Goal: Information Seeking & Learning: Learn about a topic

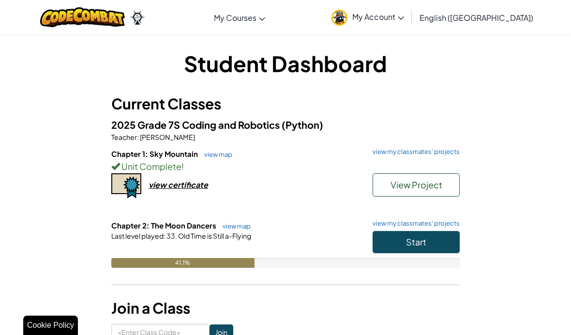
click at [441, 251] on button "Start" at bounding box center [415, 242] width 87 height 22
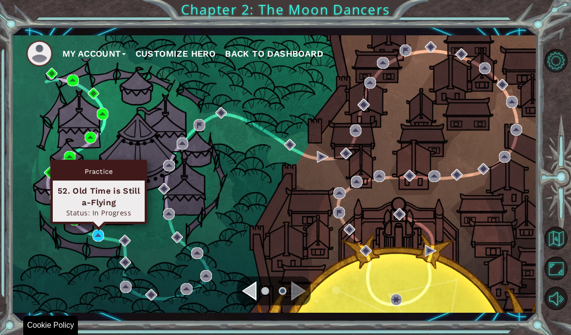
click at [122, 208] on div "Status: In Progress" at bounding box center [98, 212] width 83 height 9
click at [131, 212] on div "Status: In Progress" at bounding box center [98, 212] width 83 height 9
click at [96, 234] on img at bounding box center [98, 235] width 12 height 12
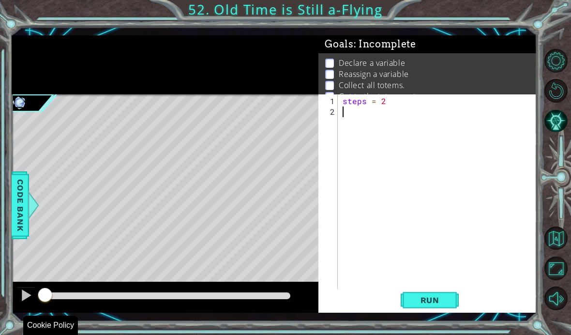
click at [508, 49] on div "Goals : Incomplete" at bounding box center [427, 44] width 218 height 18
click at [431, 301] on span "Run" at bounding box center [430, 300] width 38 height 10
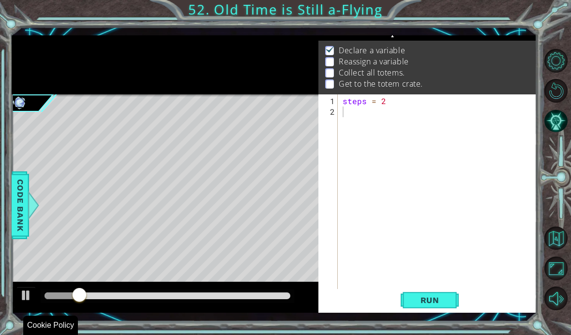
scroll to position [13, 0]
click at [352, 113] on div "steps = 2" at bounding box center [439, 207] width 199 height 223
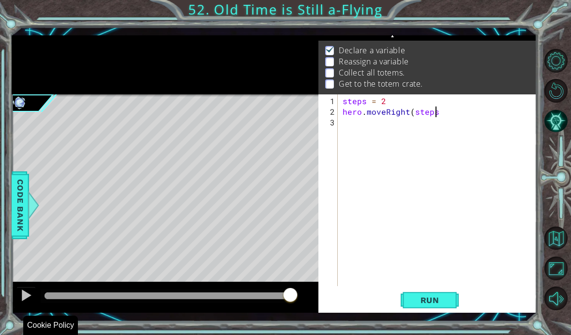
scroll to position [13, 105]
click at [437, 302] on span "Run" at bounding box center [430, 300] width 38 height 10
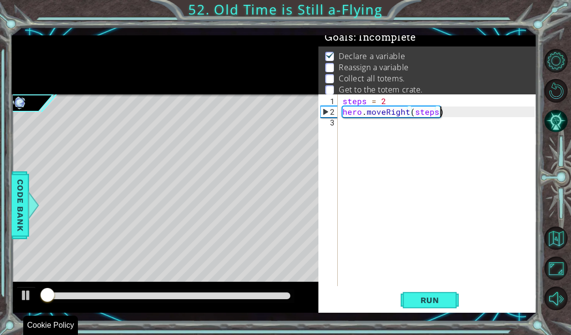
scroll to position [6, 0]
click at [347, 124] on div "steps = 2 hero . moveRight ( steps )" at bounding box center [439, 202] width 199 height 213
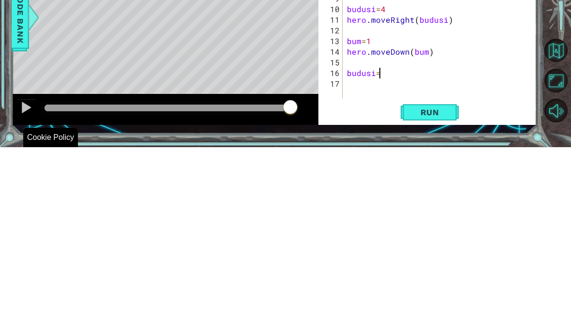
scroll to position [13, 17]
click at [405, 96] on div "steps = 2 hero . moveRight ( steps ) bum = 1 hero . moveDown ( bum ) steps = 2 …" at bounding box center [442, 202] width 194 height 213
click at [371, 96] on div "steps = 2 hero . moveRight ( steps ) bum = 1 hero . moveDown ( bum ) steps = 2 …" at bounding box center [442, 202] width 194 height 213
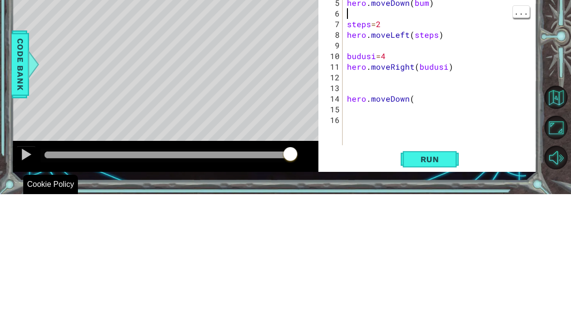
click at [441, 96] on div "steps = 2 hero . moveRight ( steps ) bum = 1 hero . moveDown ( bum ) steps = 2 …" at bounding box center [442, 202] width 194 height 213
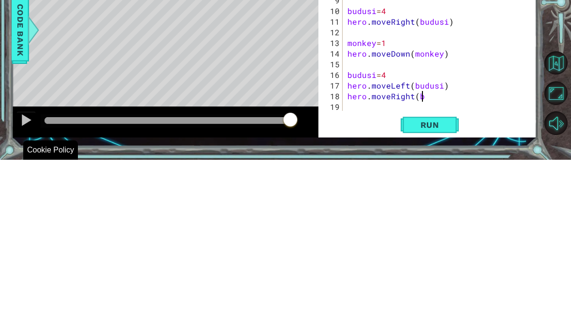
scroll to position [13, 38]
click at [451, 96] on div "hero . moveRight ( steps ) monkey = 1 hero . moveDown ( monkey steps = 2 hero .…" at bounding box center [442, 202] width 194 height 213
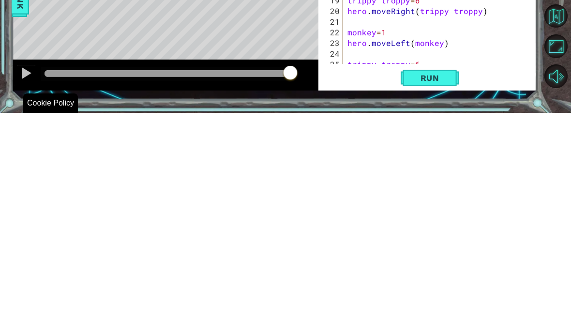
scroll to position [70, 0]
click at [407, 90] on div "steps = 2 hero . moveLeft ( steps ) budusi = 4 hero . moveRight ( budusi ) monk…" at bounding box center [442, 196] width 194 height 213
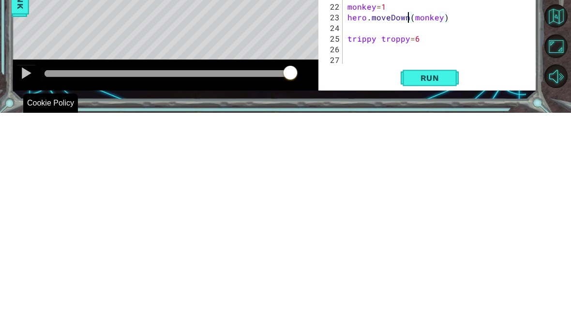
scroll to position [96, 0]
click at [353, 96] on div "budusi = 4 hero . moveRight ( budusi ) monkey = 1 hero . moveDown ( monkey ) bu…" at bounding box center [442, 202] width 194 height 213
click at [438, 295] on span "Run" at bounding box center [430, 300] width 38 height 10
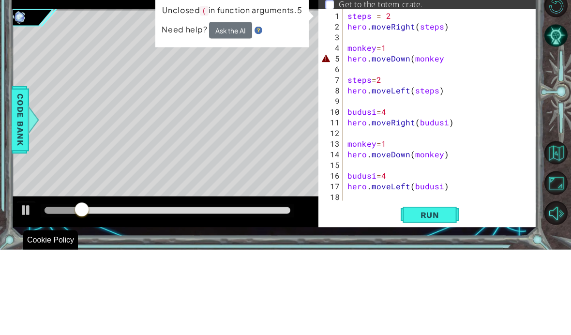
scroll to position [0, 0]
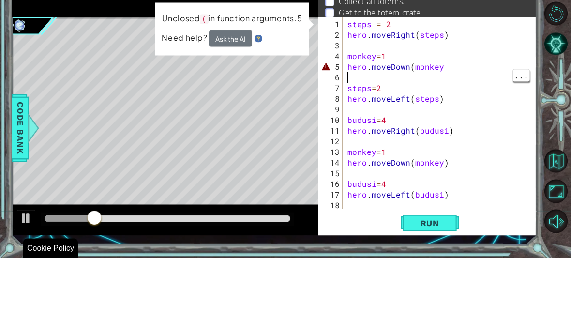
click at [446, 96] on div "steps = 2 hero . moveRight ( steps ) monkey = 1 hero . moveDown ( monkey steps …" at bounding box center [442, 202] width 194 height 213
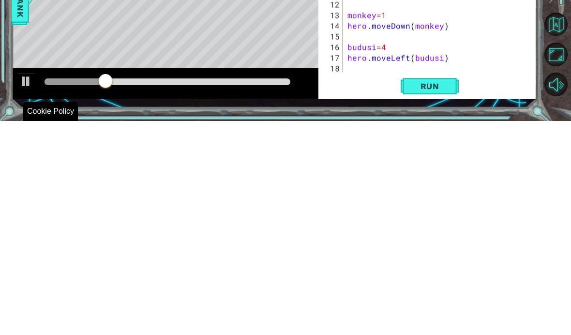
scroll to position [40, 0]
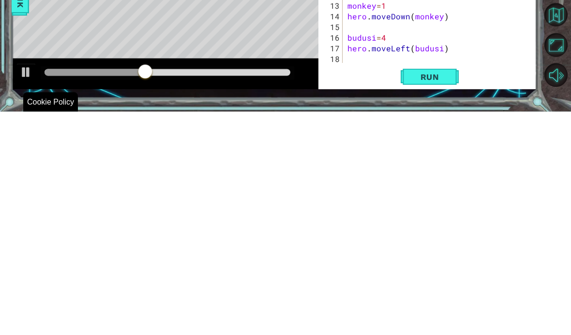
click at [427, 295] on span "Run" at bounding box center [430, 300] width 38 height 10
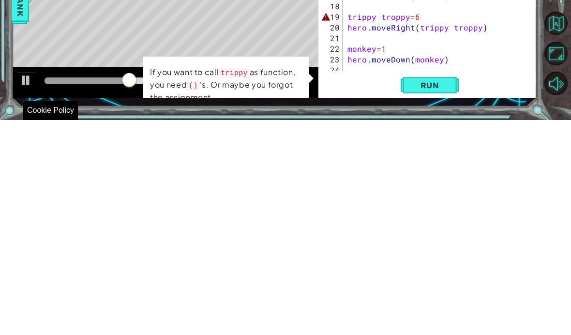
scroll to position [61, 0]
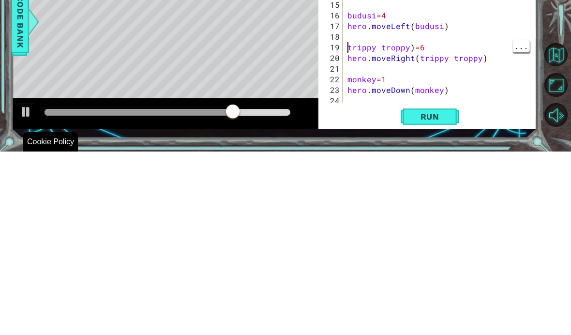
click at [348, 87] on div "steps = 2 hero . moveLeft ( steps ) budusi = 4 hero . moveRight ( budusi ) monk…" at bounding box center [442, 193] width 194 height 213
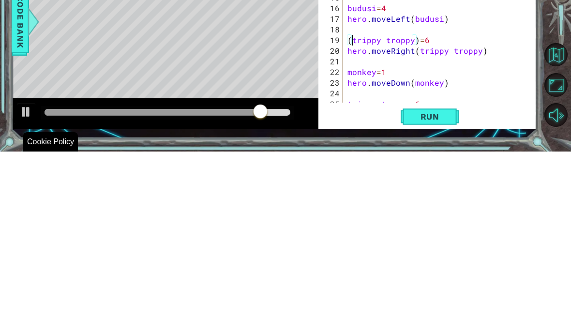
scroll to position [96, 0]
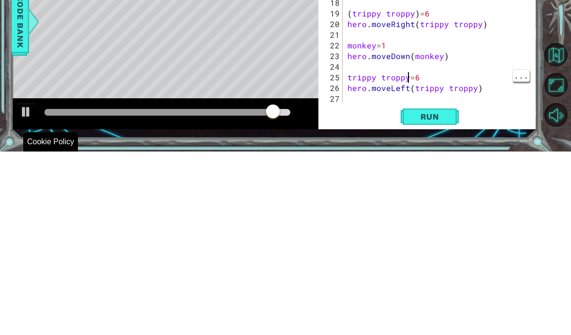
click at [410, 96] on div "budusi = 4 hero . moveRight ( budusi ) monkey = 1 hero . moveDown ( monkey ) bu…" at bounding box center [442, 202] width 194 height 213
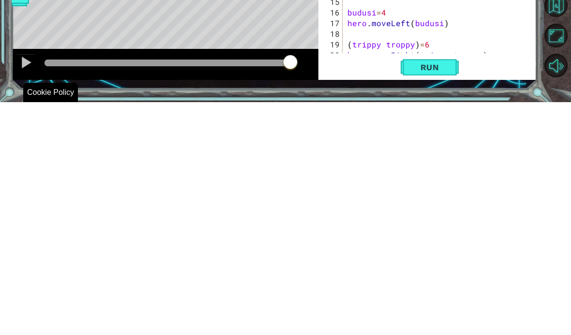
scroll to position [0, 0]
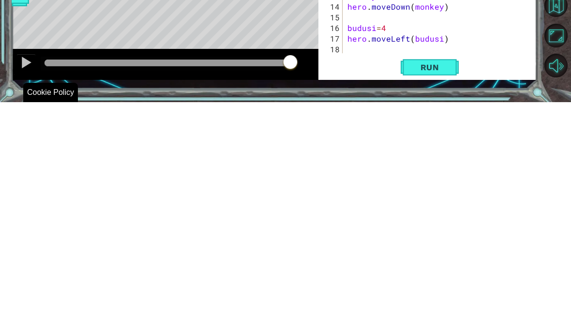
click at [440, 295] on span "Run" at bounding box center [430, 300] width 38 height 10
type textarea "abcde fg"
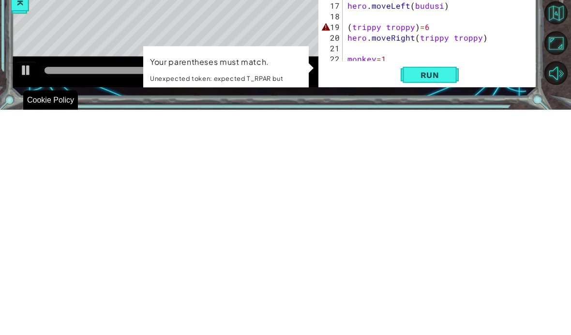
scroll to position [41, 0]
click at [418, 87] on div "monkey = 1 hero . moveDown ( monkey ) steps = 2 hero . moveLeft ( steps ) budus…" at bounding box center [442, 193] width 194 height 213
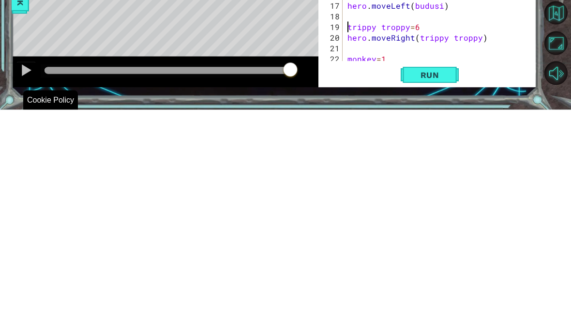
click at [441, 289] on button "Run" at bounding box center [429, 300] width 58 height 22
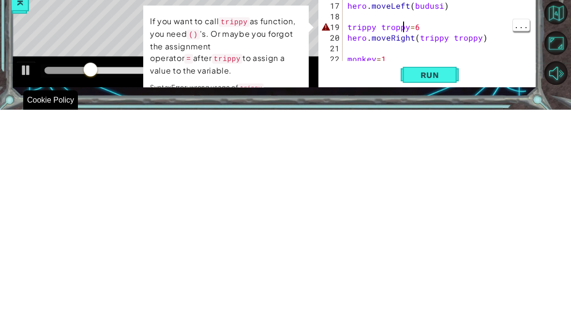
click at [402, 87] on div "monkey = 1 hero . moveDown ( monkey ) steps = 2 hero . moveLeft ( steps ) budus…" at bounding box center [442, 193] width 194 height 213
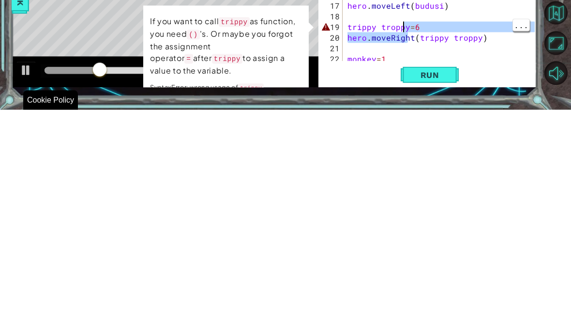
click at [438, 87] on div "monkey = 1 hero . moveDown ( monkey ) steps = 2 hero . moveLeft ( steps ) budus…" at bounding box center [442, 193] width 194 height 213
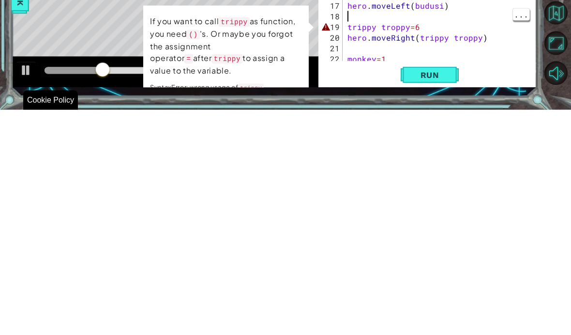
click at [406, 87] on div "monkey = 1 hero . moveDown ( monkey ) steps = 2 hero . moveLeft ( steps ) budus…" at bounding box center [442, 193] width 194 height 213
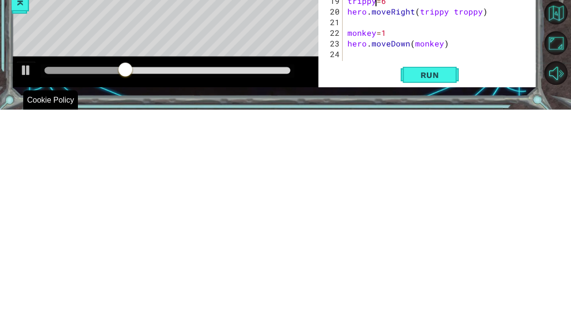
scroll to position [59, 0]
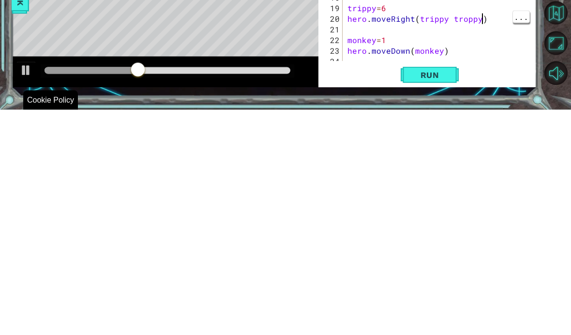
click at [486, 89] on div "steps = 2 hero . moveLeft ( steps ) budusi = 4 hero . moveRight ( budusi ) monk…" at bounding box center [442, 195] width 194 height 213
click at [485, 89] on div "steps = 2 hero . moveLeft ( steps ) budusi = 4 hero . moveRight ( budusi ) monk…" at bounding box center [442, 195] width 194 height 213
click at [481, 89] on div "steps = 2 hero . moveLeft ( steps ) budusi = 4 hero . moveRight ( budusi ) monk…" at bounding box center [442, 195] width 194 height 213
click at [474, 89] on div "steps = 2 hero . moveLeft ( steps ) budusi = 4 hero . moveRight ( budusi ) monk…" at bounding box center [442, 195] width 194 height 213
click at [477, 89] on div "steps = 2 hero . moveLeft ( steps ) budusi = 4 hero . moveRight ( budusi ) monk…" at bounding box center [442, 195] width 194 height 213
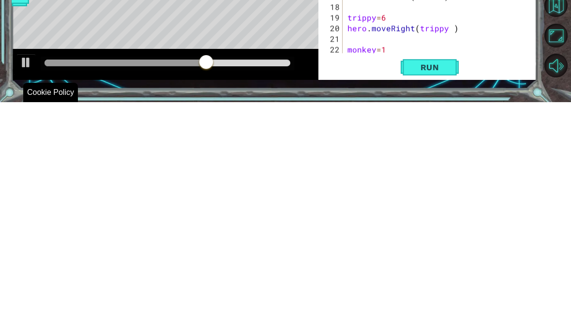
scroll to position [0, 0]
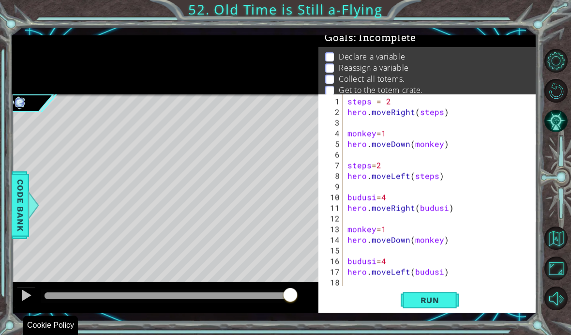
click at [449, 302] on button "Run" at bounding box center [429, 300] width 58 height 22
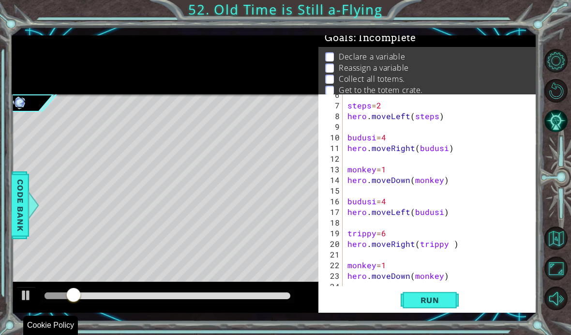
scroll to position [96, 0]
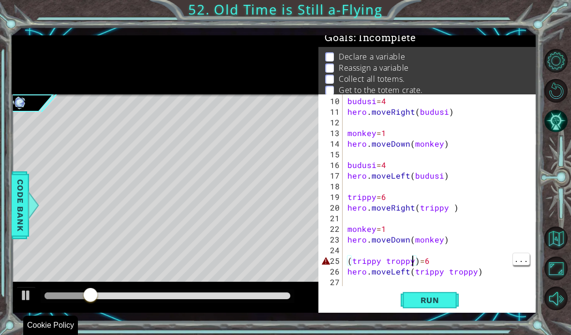
click at [413, 264] on div "budusi = 4 hero . moveRight ( budusi ) monkey = 1 hero . moveDown ( monkey ) bu…" at bounding box center [442, 202] width 194 height 213
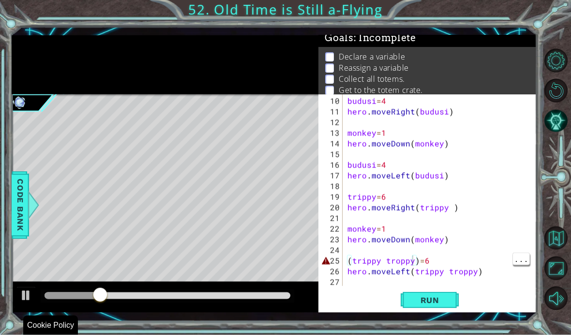
scroll to position [40, 0]
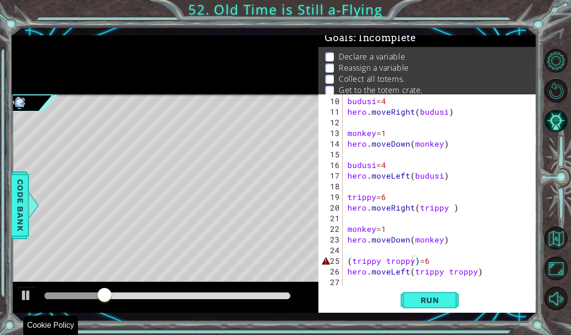
click at [412, 263] on div "budusi = 4 hero . moveRight ( budusi ) monkey = 1 hero . moveDown ( monkey ) bu…" at bounding box center [442, 202] width 194 height 213
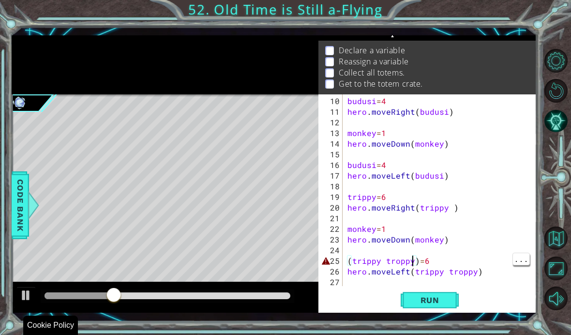
scroll to position [13, 0]
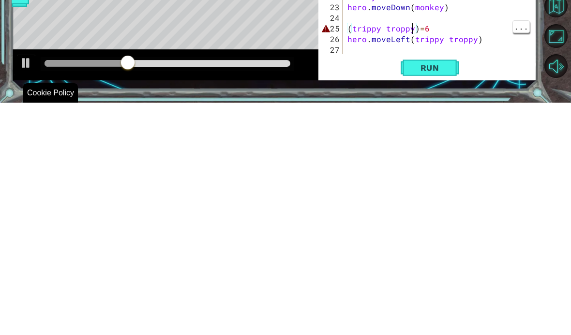
click at [412, 96] on div "budusi = 4 hero . moveRight ( budusi ) monkey = 1 hero . moveDown ( monkey ) bu…" at bounding box center [442, 202] width 194 height 213
click at [415, 96] on div "budusi = 4 hero . moveRight ( budusi ) monkey = 1 hero . moveDown ( monkey ) bu…" at bounding box center [442, 202] width 194 height 213
click at [417, 96] on div "budusi = 4 hero . moveRight ( budusi ) monkey = 1 hero . moveDown ( monkey ) bu…" at bounding box center [442, 202] width 194 height 213
click at [473, 96] on div "budusi = 4 hero . moveRight ( budusi ) monkey = 1 hero . moveDown ( monkey ) bu…" at bounding box center [442, 202] width 194 height 213
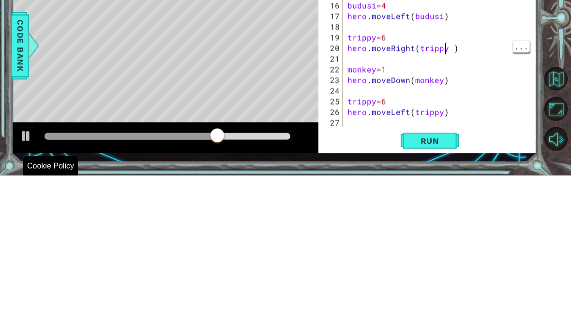
click at [450, 96] on div "budusi = 4 hero . moveRight ( budusi ) monkey = 1 hero . moveDown ( monkey ) bu…" at bounding box center [442, 202] width 194 height 213
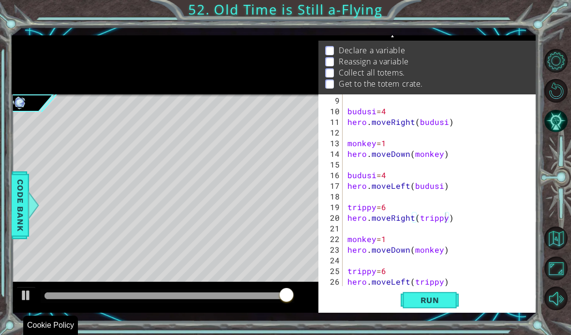
scroll to position [87, 0]
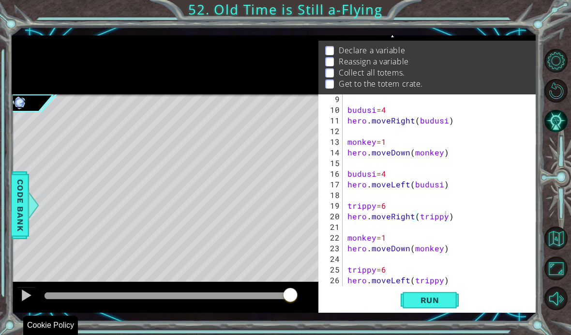
click at [446, 304] on span "Run" at bounding box center [430, 300] width 38 height 10
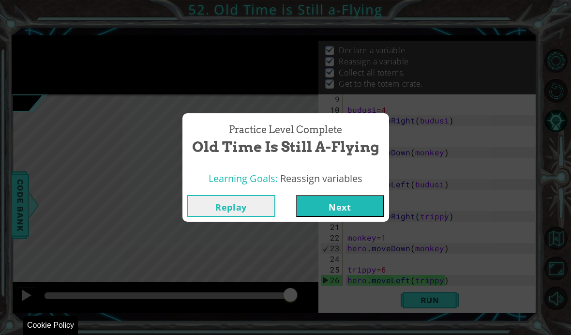
click at [351, 203] on button "Next" at bounding box center [340, 206] width 88 height 22
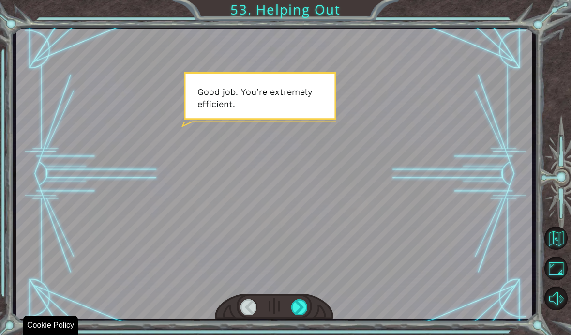
click at [305, 300] on div at bounding box center [299, 306] width 16 height 15
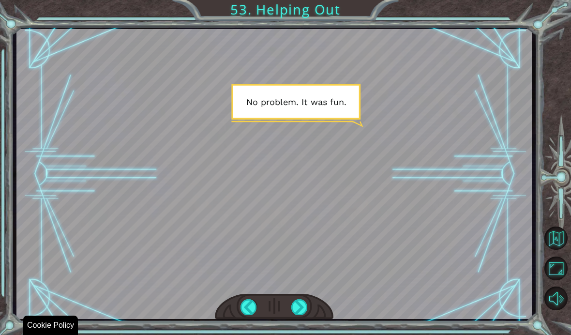
click at [305, 309] on div at bounding box center [299, 306] width 16 height 15
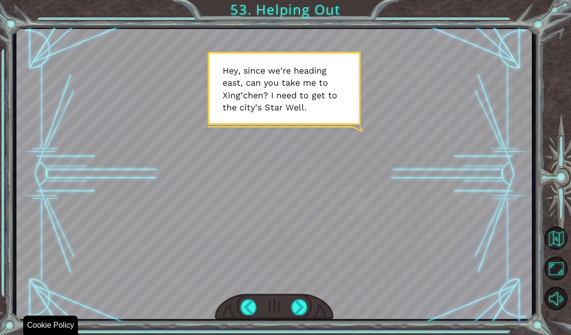
click at [299, 307] on div at bounding box center [299, 306] width 16 height 15
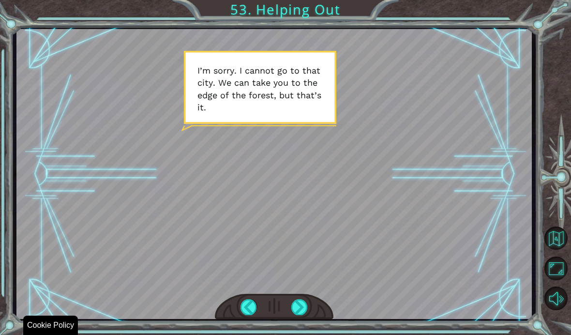
click at [299, 312] on div at bounding box center [299, 306] width 16 height 15
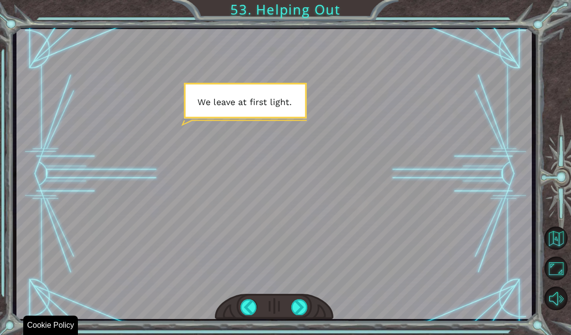
click at [294, 313] on div at bounding box center [299, 306] width 16 height 15
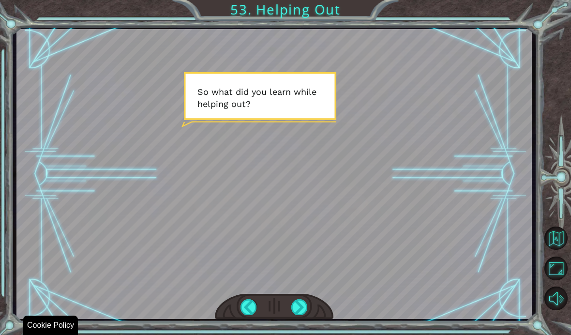
click at [294, 308] on div at bounding box center [299, 306] width 16 height 15
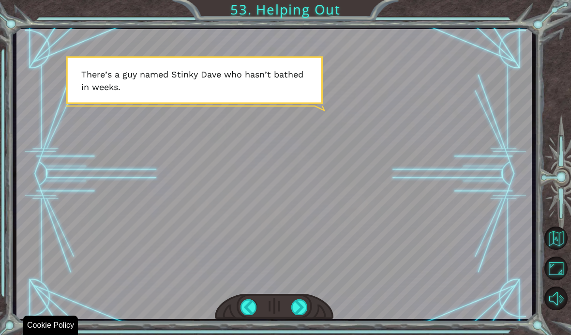
click at [302, 304] on div at bounding box center [299, 306] width 16 height 15
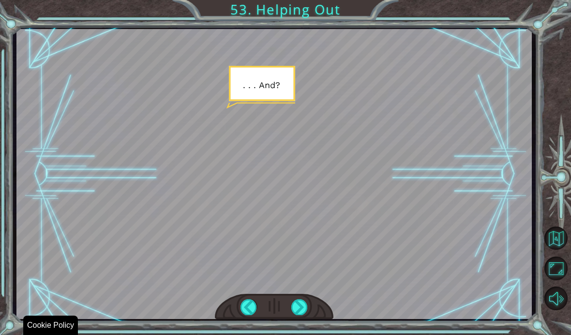
click at [303, 305] on div at bounding box center [299, 306] width 16 height 15
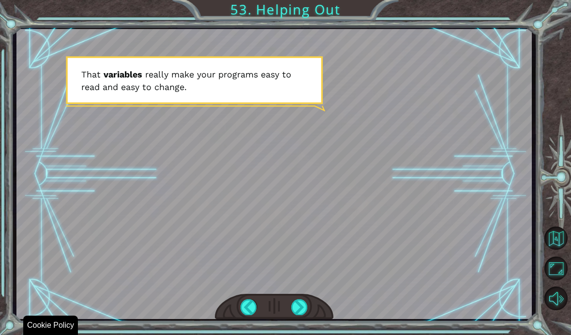
click at [306, 303] on div at bounding box center [299, 306] width 16 height 15
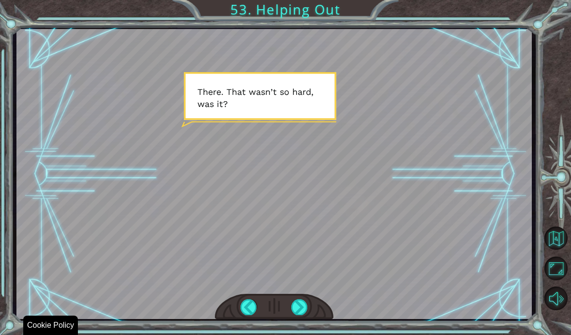
click at [304, 304] on div at bounding box center [299, 306] width 16 height 15
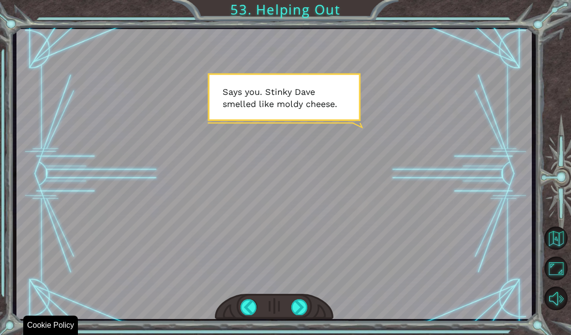
click at [303, 309] on div at bounding box center [299, 306] width 16 height 15
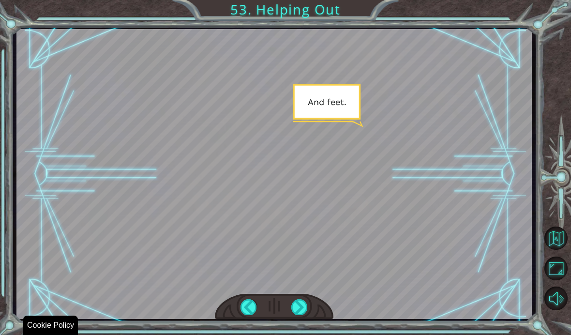
click at [305, 305] on div at bounding box center [299, 306] width 16 height 15
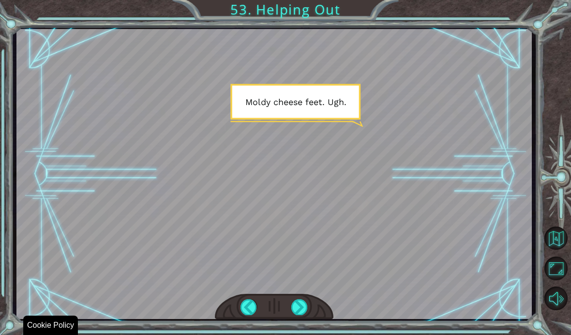
click at [303, 310] on div at bounding box center [299, 306] width 16 height 15
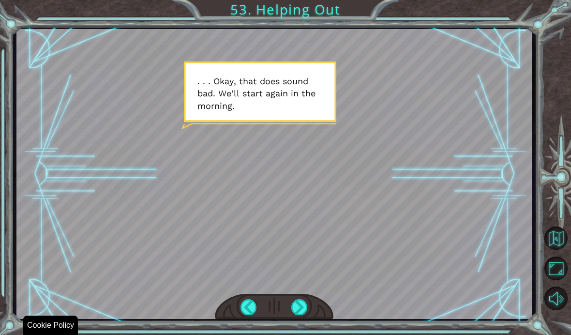
click at [303, 297] on div at bounding box center [274, 307] width 118 height 26
click at [299, 307] on div at bounding box center [299, 306] width 16 height 15
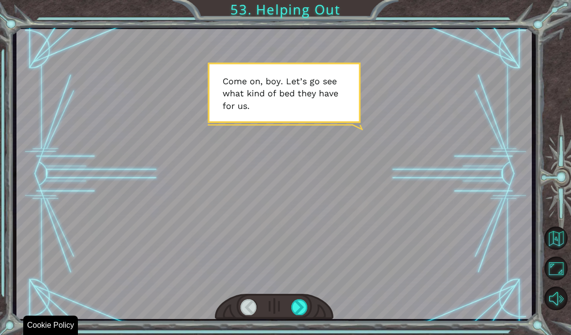
click at [297, 304] on div at bounding box center [299, 306] width 16 height 15
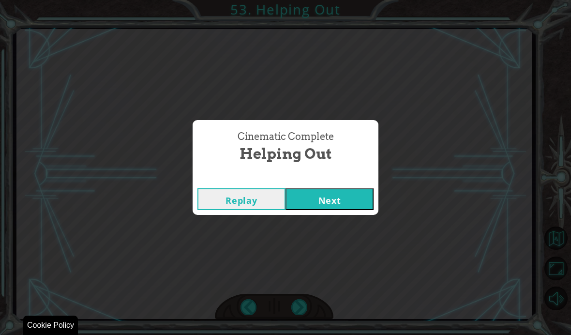
click at [364, 205] on button "Next" at bounding box center [329, 199] width 88 height 22
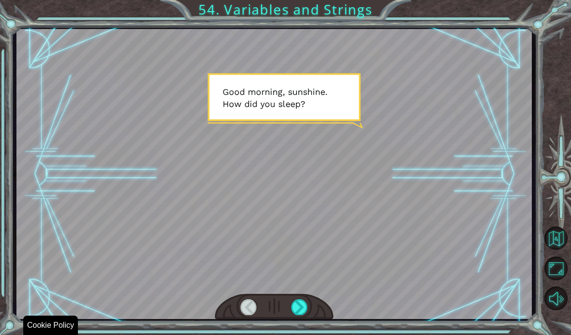
click at [304, 307] on div at bounding box center [299, 306] width 16 height 15
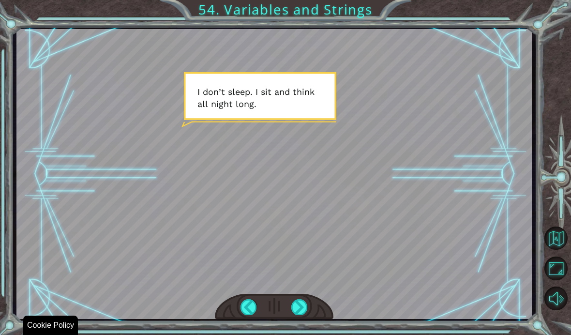
click at [295, 309] on div at bounding box center [299, 306] width 16 height 15
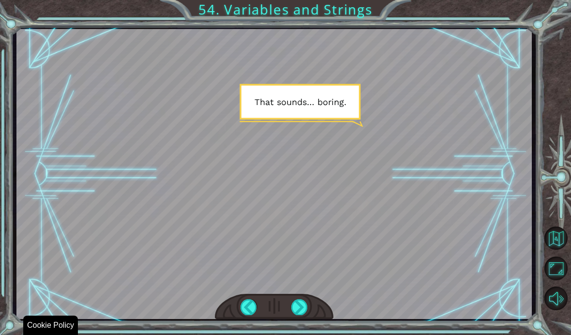
click at [301, 309] on div at bounding box center [299, 306] width 16 height 15
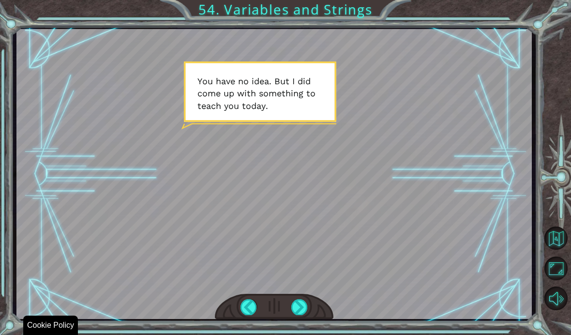
click at [303, 307] on div at bounding box center [299, 306] width 16 height 15
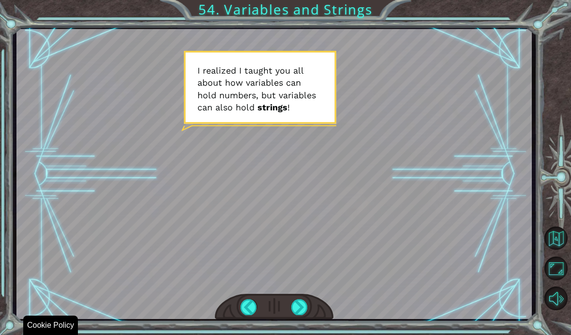
click at [304, 304] on div at bounding box center [299, 306] width 16 height 15
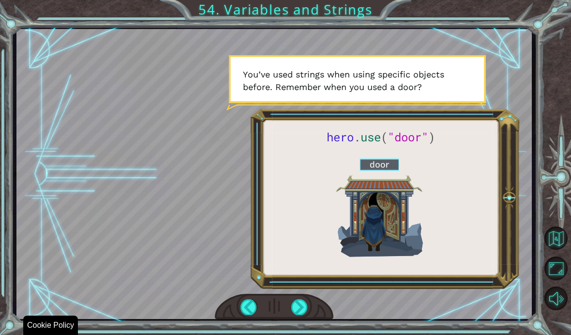
click at [307, 314] on div at bounding box center [299, 306] width 16 height 15
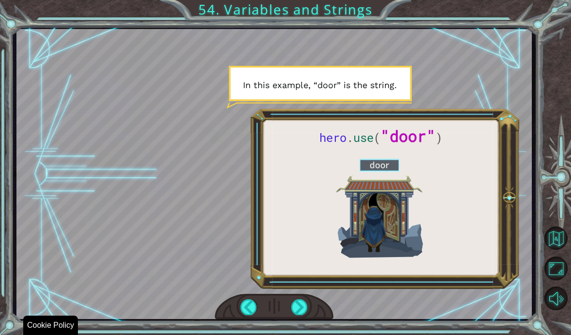
click at [304, 308] on div at bounding box center [299, 306] width 16 height 15
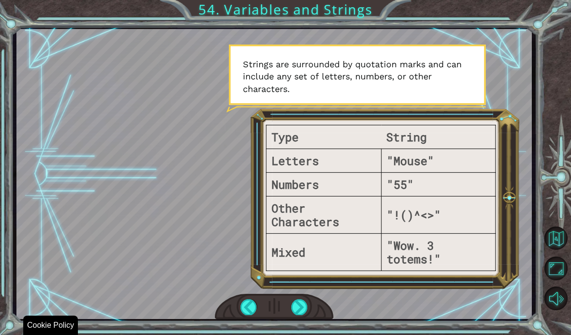
click at [294, 309] on div at bounding box center [299, 306] width 16 height 15
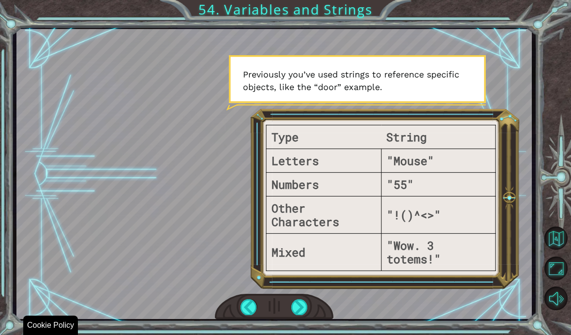
click at [306, 304] on div at bounding box center [299, 306] width 16 height 15
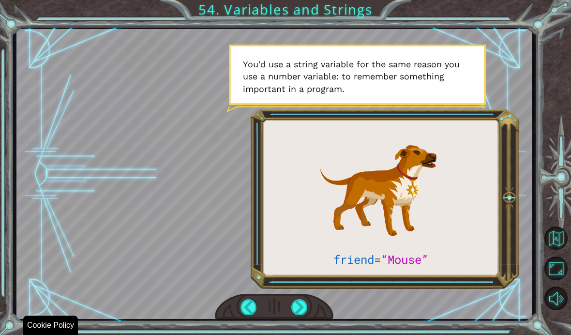
click at [301, 312] on div at bounding box center [299, 306] width 16 height 15
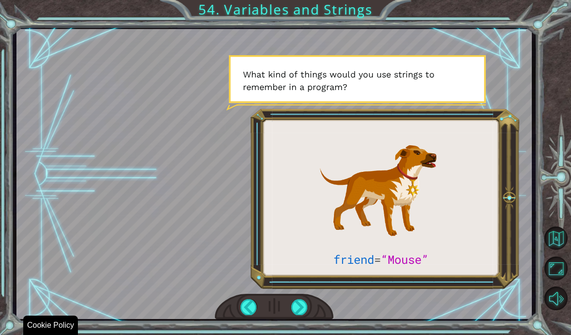
click at [297, 303] on div at bounding box center [299, 306] width 16 height 15
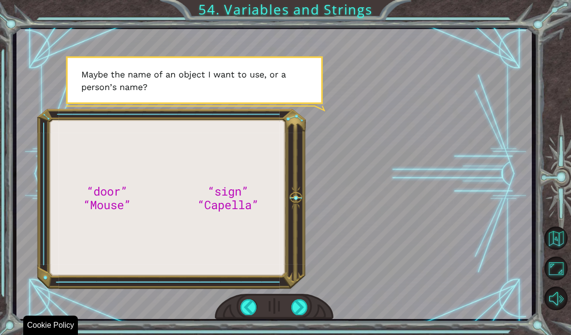
click at [299, 301] on div at bounding box center [299, 306] width 16 height 15
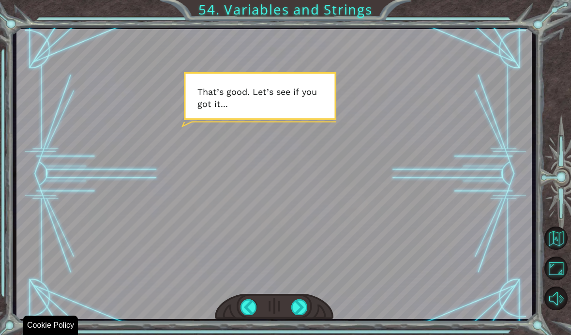
click at [307, 300] on div at bounding box center [299, 306] width 16 height 15
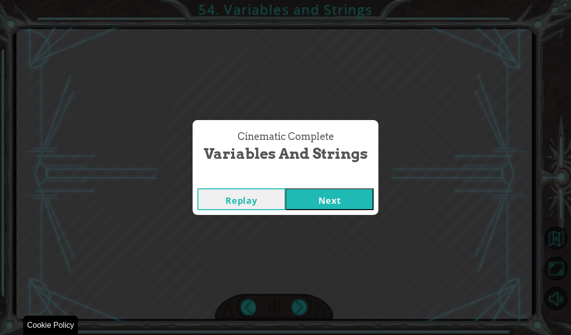
click at [363, 197] on button "Next" at bounding box center [329, 199] width 88 height 22
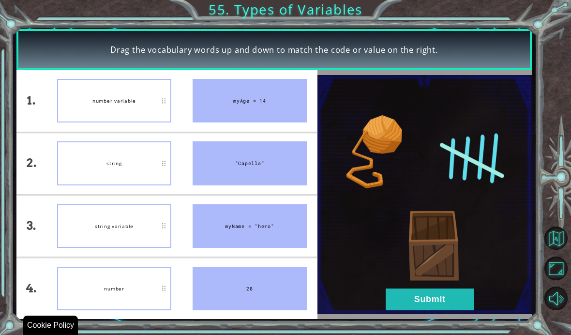
click at [431, 302] on button "Submit" at bounding box center [429, 299] width 88 height 22
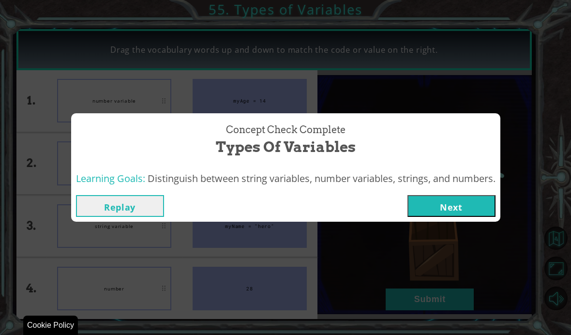
click at [481, 224] on div "Concept Check Complete Types of Variables Learning Goals: Distinguish between s…" at bounding box center [285, 167] width 571 height 335
click at [470, 201] on button "Next" at bounding box center [451, 206] width 88 height 22
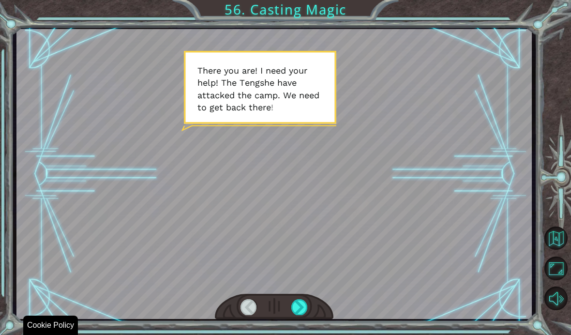
click at [294, 305] on div at bounding box center [299, 306] width 16 height 15
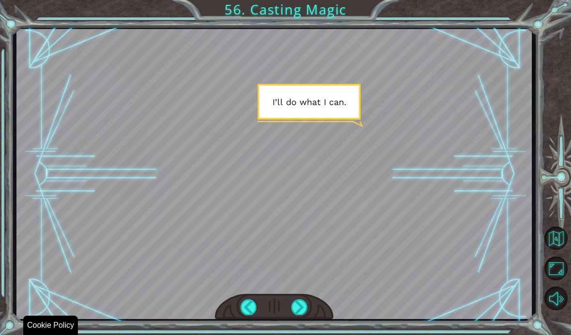
click at [296, 300] on div at bounding box center [299, 306] width 16 height 15
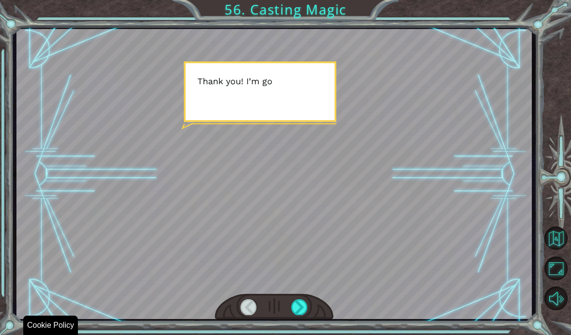
click at [295, 304] on div at bounding box center [299, 306] width 16 height 15
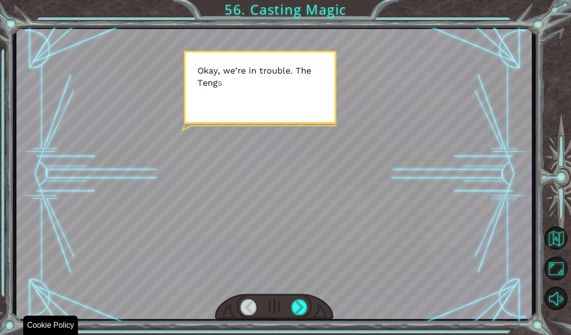
click at [295, 307] on div at bounding box center [299, 306] width 16 height 15
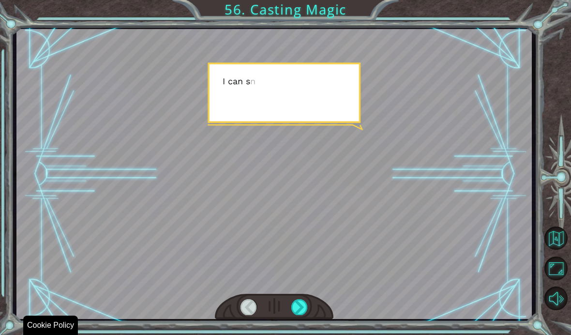
click at [294, 302] on div at bounding box center [299, 306] width 16 height 15
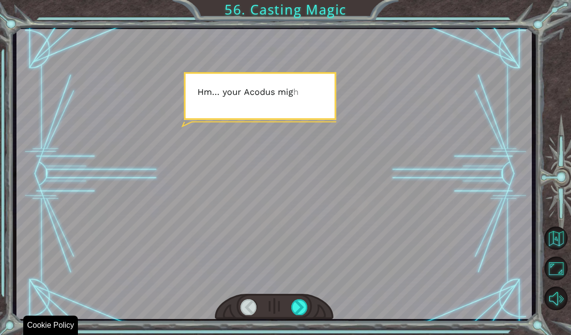
click at [297, 306] on div at bounding box center [299, 306] width 16 height 15
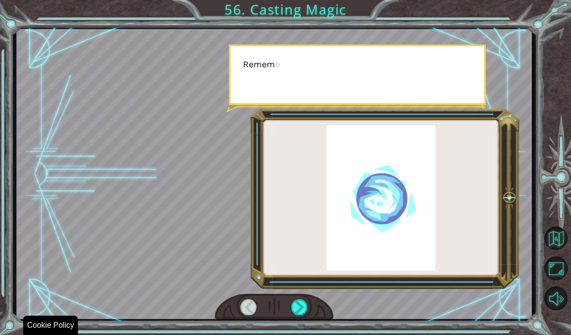
click at [296, 304] on div at bounding box center [299, 306] width 16 height 15
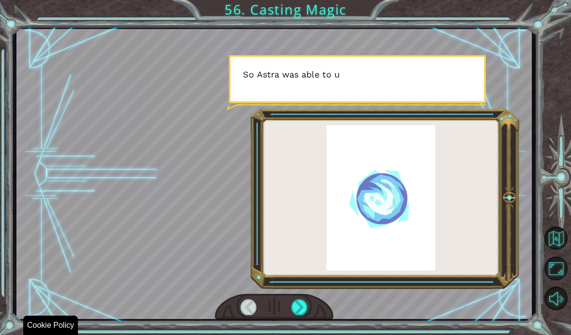
click at [303, 301] on div at bounding box center [299, 306] width 16 height 15
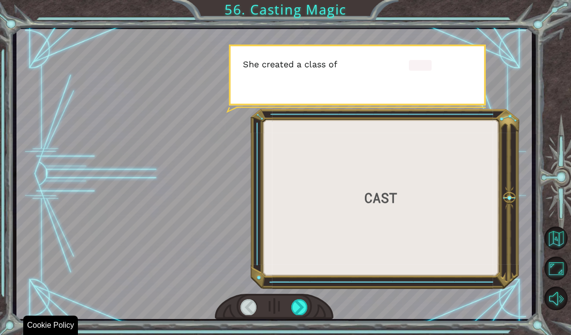
click at [303, 303] on div at bounding box center [299, 306] width 16 height 15
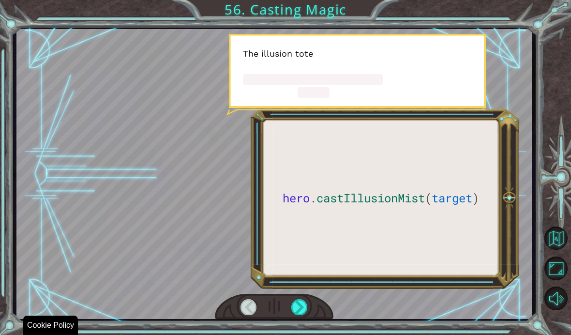
click at [302, 301] on div at bounding box center [299, 306] width 16 height 15
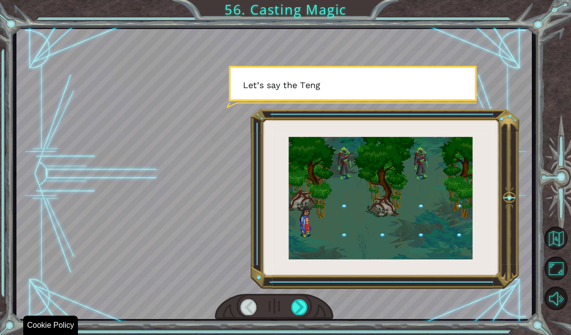
click at [304, 306] on div at bounding box center [299, 306] width 16 height 15
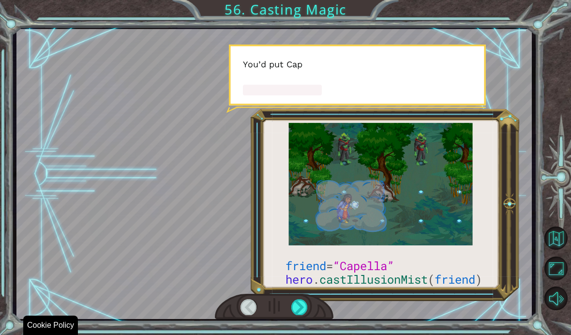
click at [304, 309] on div at bounding box center [299, 306] width 16 height 15
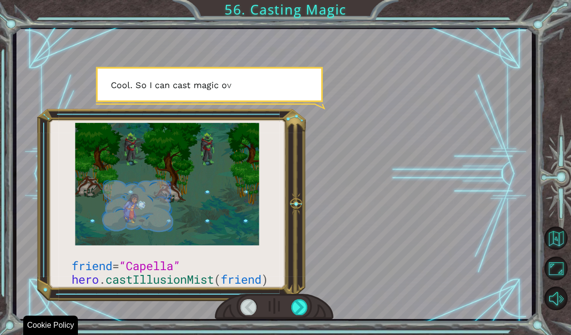
click at [302, 305] on div at bounding box center [299, 306] width 16 height 15
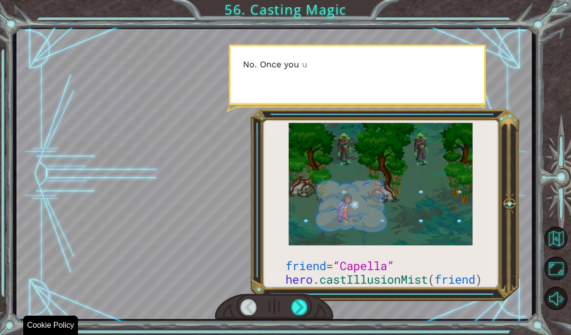
click at [307, 309] on div at bounding box center [299, 306] width 16 height 15
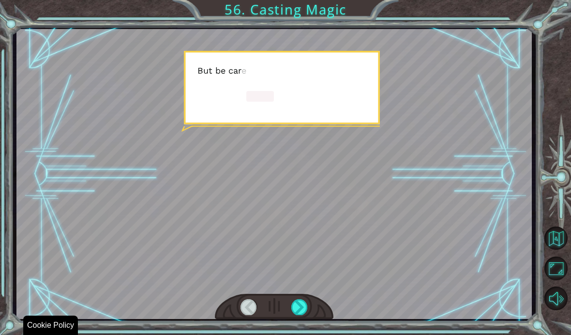
click at [298, 305] on div at bounding box center [299, 306] width 16 height 15
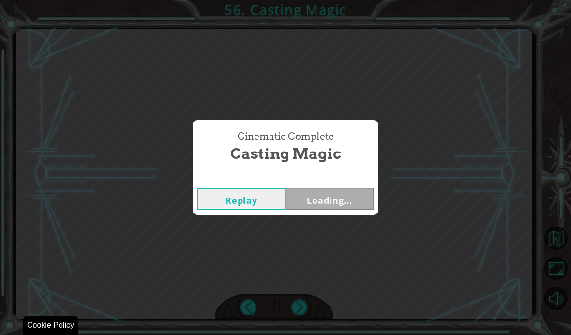
click at [300, 299] on div "Cinematic Complete Casting Magic Replay Loading..." at bounding box center [285, 167] width 571 height 335
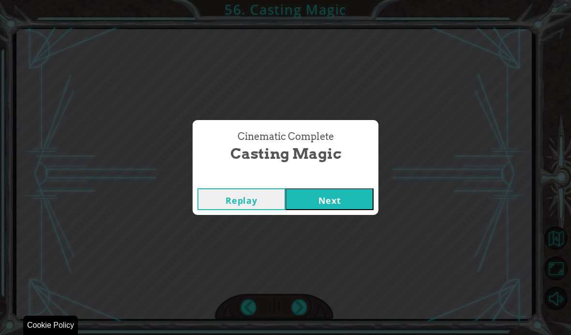
click at [349, 194] on button "Next" at bounding box center [329, 199] width 88 height 22
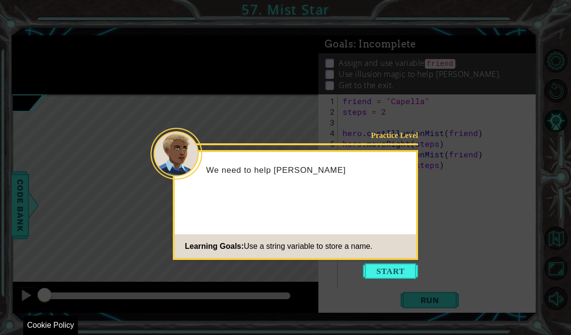
click at [389, 265] on button "Start" at bounding box center [390, 270] width 55 height 15
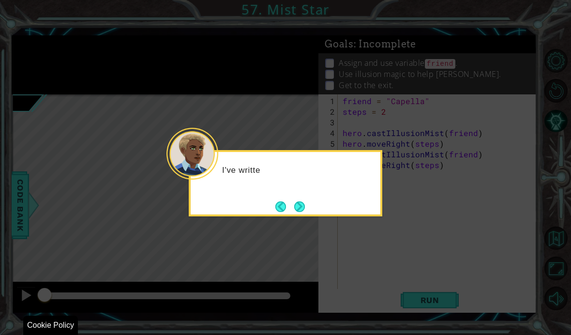
click at [303, 212] on button "Next" at bounding box center [299, 206] width 11 height 11
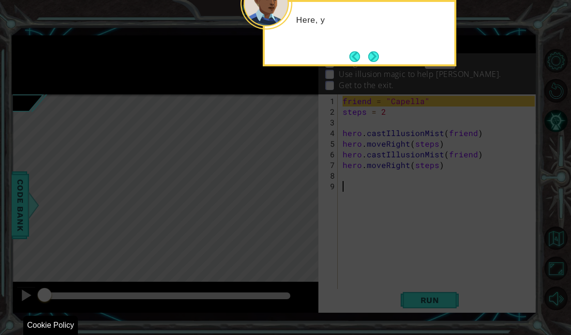
click at [368, 62] on button "Next" at bounding box center [373, 56] width 11 height 11
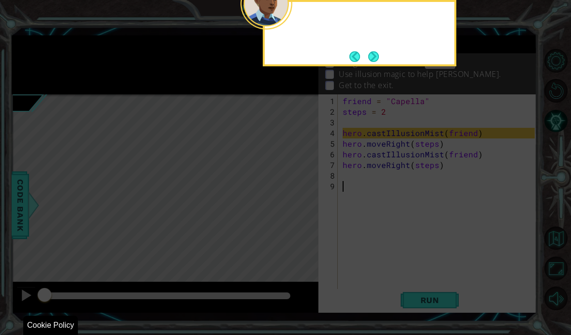
click at [375, 57] on button "Next" at bounding box center [373, 56] width 11 height 11
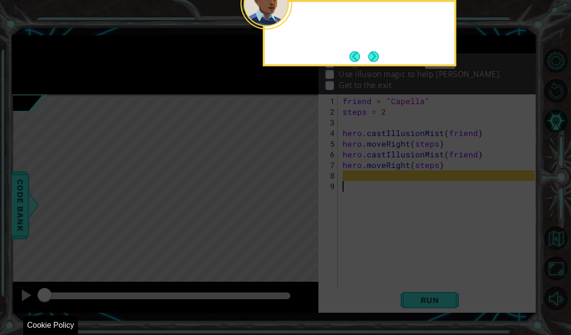
click at [369, 62] on button "Next" at bounding box center [373, 56] width 11 height 11
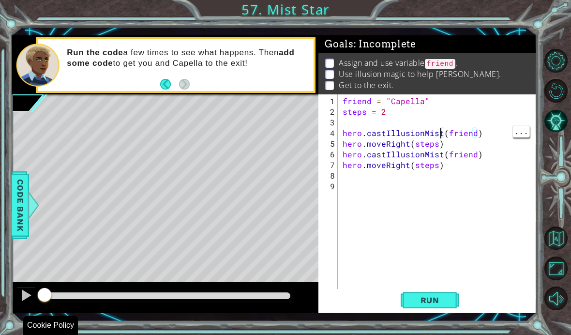
click at [441, 135] on div "friend = "Capella" steps = 2 hero . castIllusionMist ( friend ) hero . moveRigh…" at bounding box center [439, 207] width 199 height 223
click at [437, 304] on span "Run" at bounding box center [430, 300] width 38 height 10
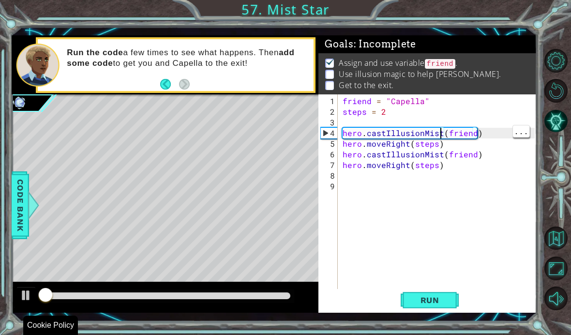
scroll to position [0, 0]
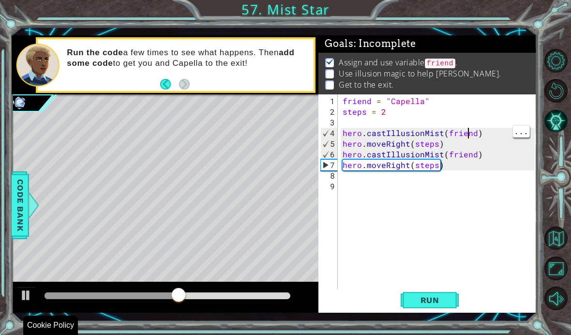
click at [468, 130] on div "friend = "Capella" steps = 2 hero . castIllusionMist ( friend ) hero . moveRigh…" at bounding box center [439, 207] width 199 height 223
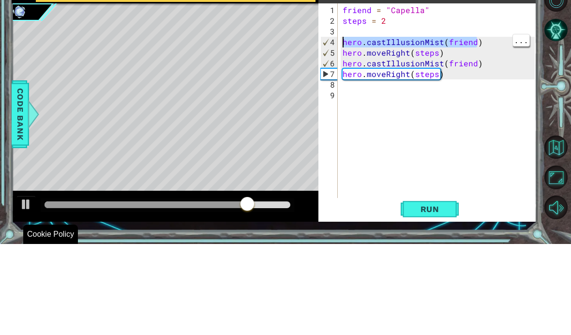
click at [349, 96] on div "friend = "Capella" steps = 2 hero . castIllusionMist ( friend ) hero . moveRigh…" at bounding box center [439, 207] width 199 height 223
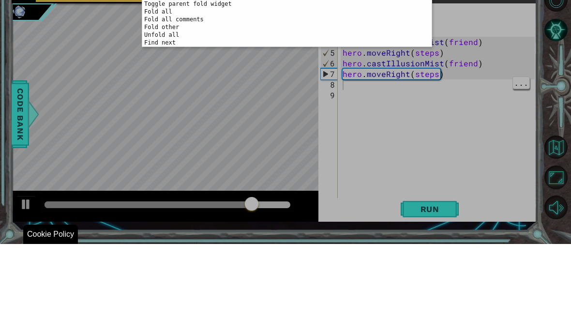
click at [351, 86] on div "abcde fg הההההההההההההההההההההההההההההההההההההההההההההההההההההההההההההההההההההה…" at bounding box center [285, 167] width 571 height 335
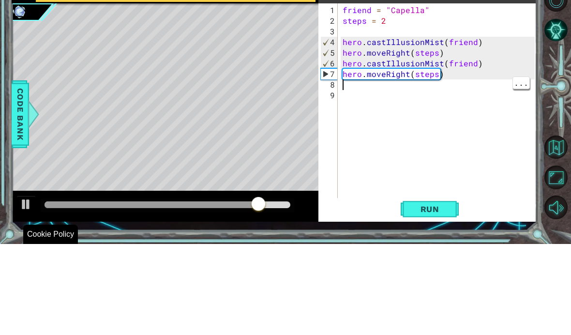
click at [346, 96] on div "friend = "Capella" steps = 2 hero . castIllusionMist ( friend ) hero . moveRigh…" at bounding box center [439, 207] width 199 height 223
click at [347, 96] on div "friend = "Capella" steps = 2 hero . castIllusionMist ( friend ) hero . moveRigh…" at bounding box center [439, 207] width 199 height 223
click at [349, 96] on div "friend = "Capella" steps = 2 hero . castIllusionMist ( friend ) hero . moveRigh…" at bounding box center [439, 207] width 199 height 223
click at [356, 96] on div "friend = "Capella" steps = 2 hero . castIllusionMist ( friend ) hero . moveRigh…" at bounding box center [439, 207] width 199 height 223
click at [341, 96] on div "friend = "Capella" steps = 2 hero . castIllusionMist ( friend ) hero . moveRigh…" at bounding box center [439, 207] width 199 height 223
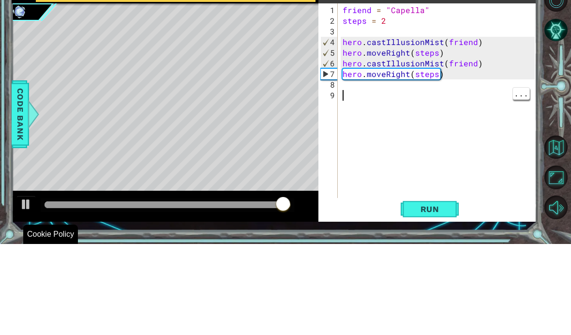
click at [359, 96] on div "friend = "Capella" steps = 2 hero . castIllusionMist ( friend ) hero . moveRigh…" at bounding box center [439, 207] width 199 height 223
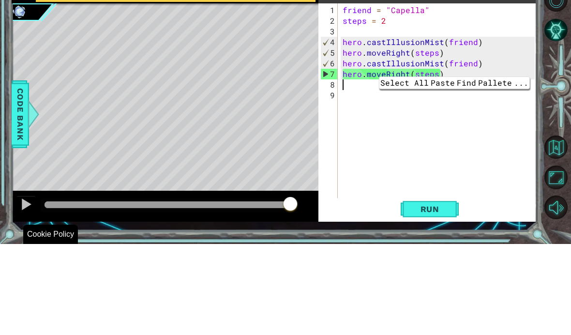
scroll to position [40, 0]
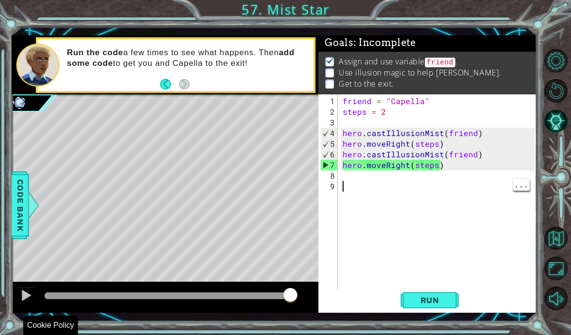
click at [368, 190] on div "friend = "Capella" steps = 2 hero . castIllusionMist ( friend ) hero . moveRigh…" at bounding box center [439, 207] width 199 height 223
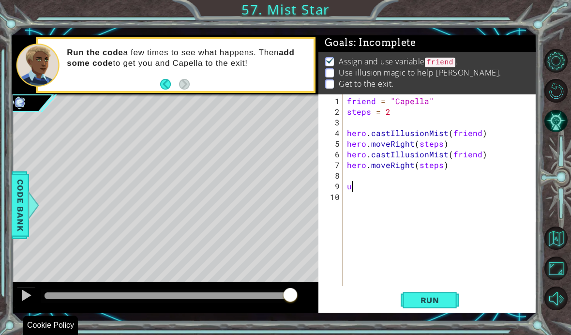
scroll to position [13, 17]
click at [363, 173] on div "friend = "Capella" steps = 2 hero . castIllusionMist ( friend ) hero . moveRigh…" at bounding box center [442, 202] width 194 height 213
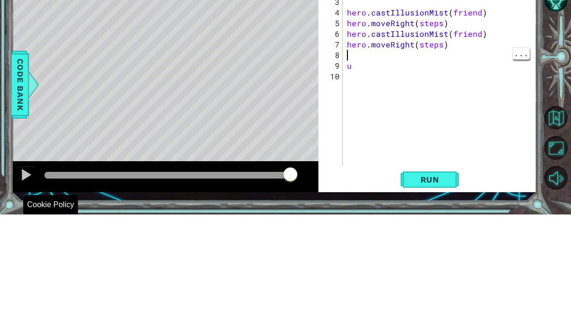
click at [349, 96] on div "friend = "Capella" steps = 2 hero . castIllusionMist ( friend ) hero . moveRigh…" at bounding box center [442, 202] width 194 height 213
click at [346, 96] on div "friend = "Capella" steps = 2 hero . castIllusionMist ( friend ) hero . moveRigh…" at bounding box center [442, 202] width 194 height 213
click at [353, 96] on div "friend = "Capella" steps = 2 hero . castIllusionMist ( friend ) hero . moveRigh…" at bounding box center [442, 202] width 194 height 213
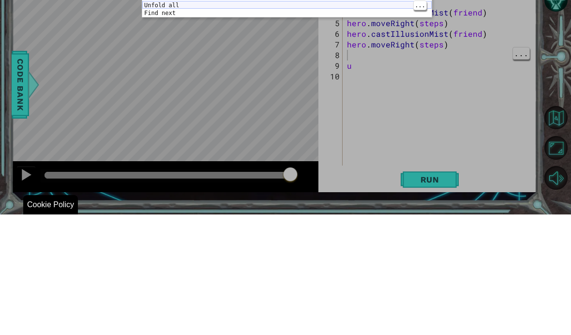
click at [389, 21] on div "Show settings menu Command-, Go to next error F4 Go to previous error Shift-F4 …" at bounding box center [286, 87] width 289 height 133
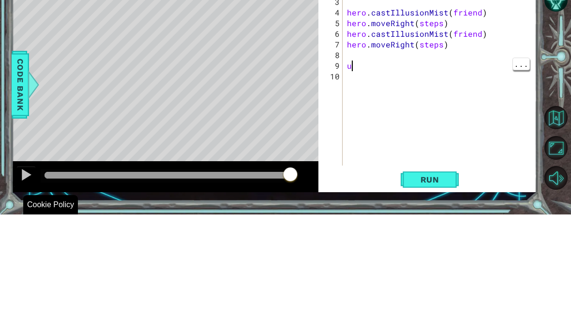
click at [359, 96] on div "friend = "Capella" steps = 2 hero . castIllusionMist ( friend ) hero . moveRigh…" at bounding box center [442, 202] width 194 height 213
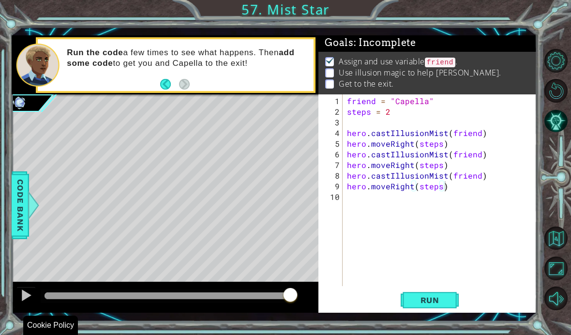
type textarea "abcde fg"
click at [438, 295] on span "Run" at bounding box center [430, 300] width 38 height 10
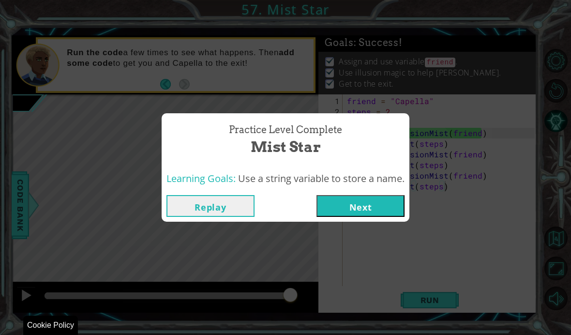
click at [378, 203] on button "Next" at bounding box center [360, 206] width 88 height 22
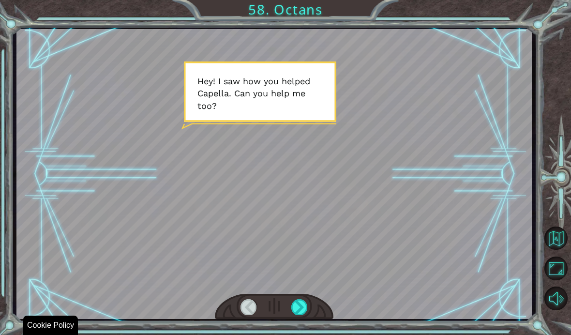
click at [338, 334] on html "Cookie Policy CodeCombat uses a few essential and non-essential cookies. Privac…" at bounding box center [285, 167] width 571 height 335
click at [310, 334] on html "Cookie Policy CodeCombat uses a few essential and non-essential cookies. Privac…" at bounding box center [285, 167] width 571 height 335
click at [296, 305] on div at bounding box center [299, 306] width 16 height 15
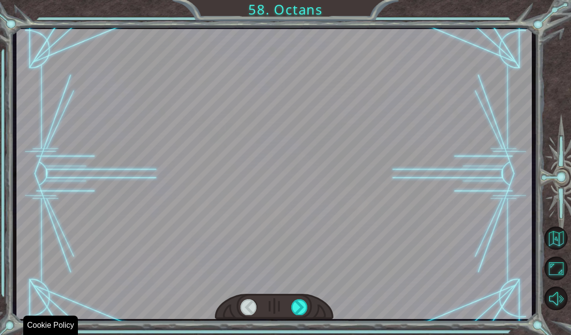
click at [296, 304] on div at bounding box center [299, 306] width 16 height 15
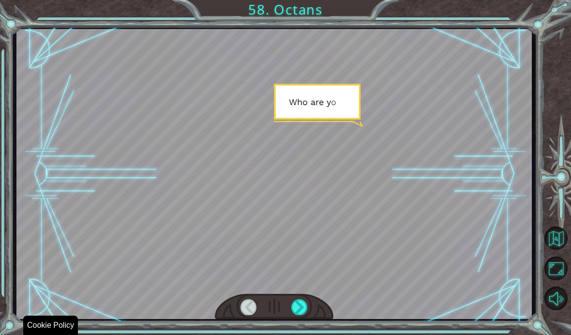
click at [298, 309] on div at bounding box center [299, 306] width 16 height 15
click at [306, 300] on div at bounding box center [299, 306] width 16 height 15
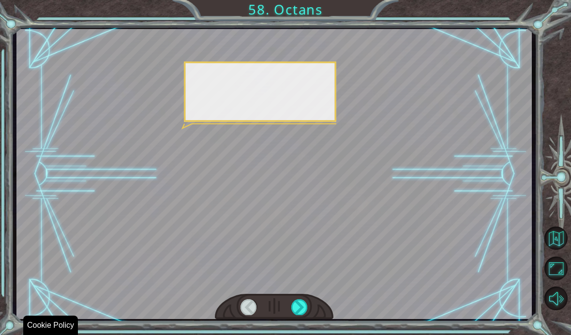
click at [306, 300] on div at bounding box center [299, 306] width 16 height 15
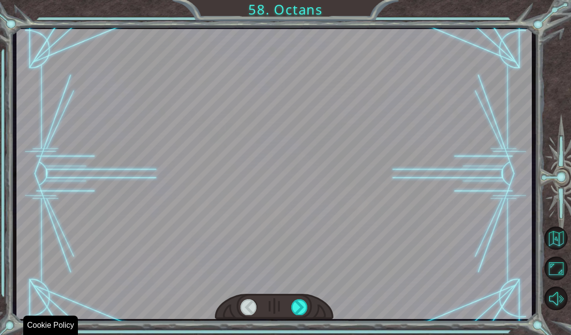
click at [311, 299] on div at bounding box center [274, 307] width 118 height 26
click at [306, 303] on div at bounding box center [299, 306] width 16 height 15
click at [306, 311] on div at bounding box center [299, 306] width 16 height 15
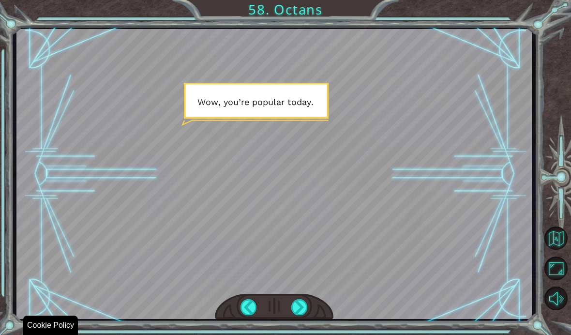
click at [301, 307] on div at bounding box center [299, 306] width 16 height 15
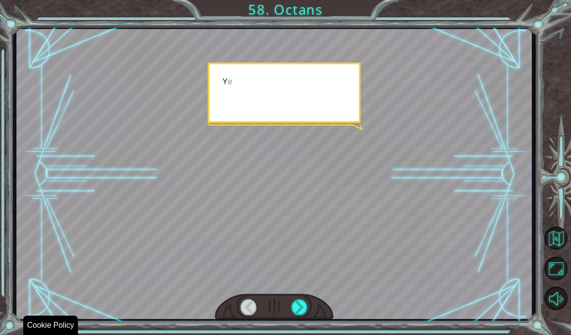
click at [298, 311] on div at bounding box center [299, 306] width 16 height 15
click at [299, 310] on div at bounding box center [299, 306] width 16 height 15
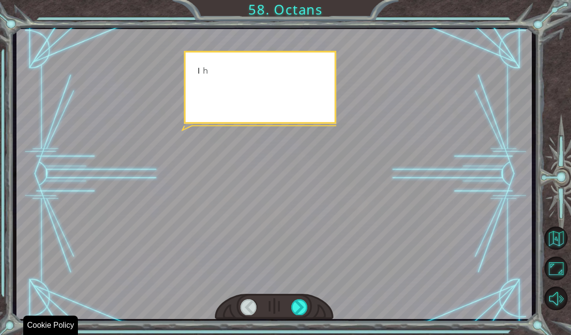
click at [299, 309] on div at bounding box center [299, 306] width 16 height 15
click at [299, 311] on div at bounding box center [299, 306] width 16 height 15
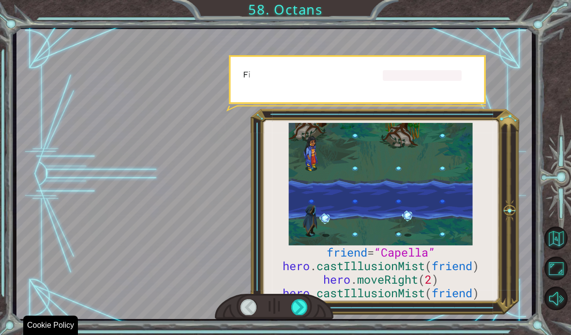
click at [301, 309] on div at bounding box center [299, 306] width 16 height 15
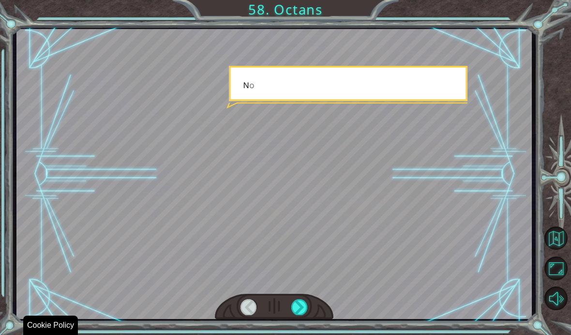
click at [296, 312] on div at bounding box center [299, 306] width 16 height 15
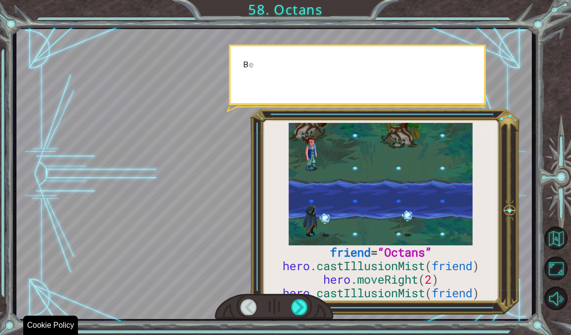
click at [300, 311] on div at bounding box center [299, 306] width 16 height 15
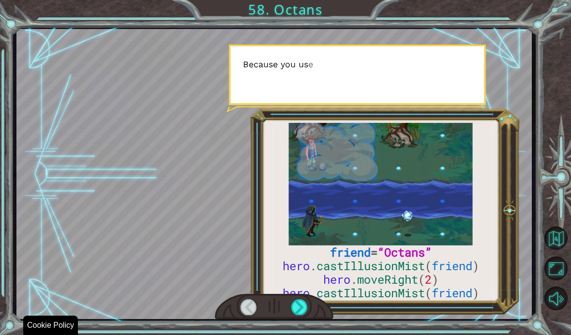
click at [300, 313] on div at bounding box center [299, 306] width 16 height 15
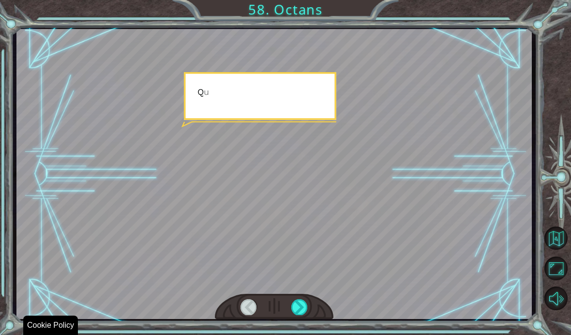
click at [299, 313] on div at bounding box center [299, 306] width 16 height 15
click at [302, 309] on div at bounding box center [299, 306] width 16 height 15
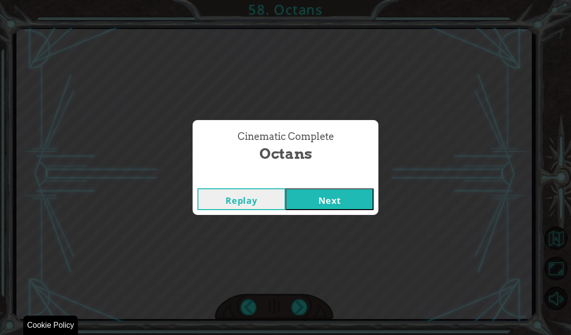
click at [300, 310] on div "Cinematic Complete Octans Replay Next" at bounding box center [285, 167] width 571 height 335
click at [345, 206] on button "Next" at bounding box center [329, 199] width 88 height 22
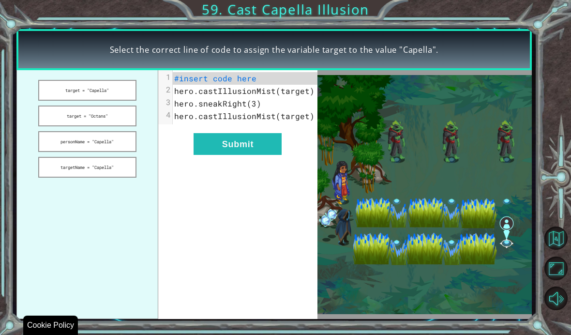
click at [107, 89] on button "target = "Capella"" at bounding box center [87, 90] width 99 height 21
click at [123, 96] on button "target = "Capella"" at bounding box center [87, 90] width 99 height 21
click at [258, 149] on button "Submit" at bounding box center [237, 144] width 88 height 22
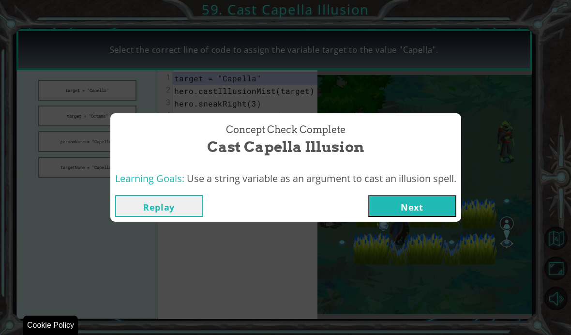
click at [419, 210] on button "Next" at bounding box center [412, 206] width 88 height 22
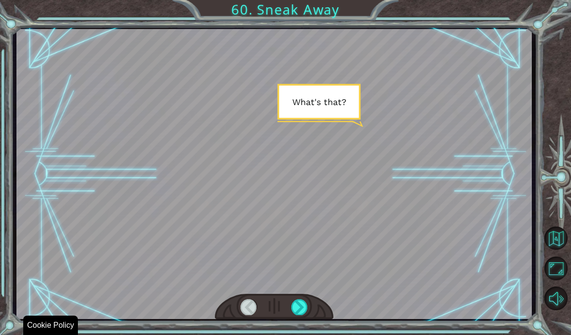
click at [302, 307] on div at bounding box center [299, 306] width 16 height 15
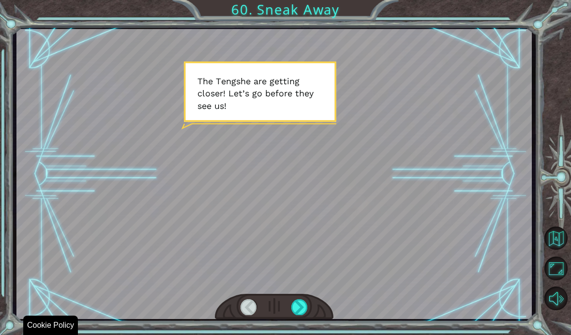
click at [295, 306] on div at bounding box center [299, 306] width 16 height 15
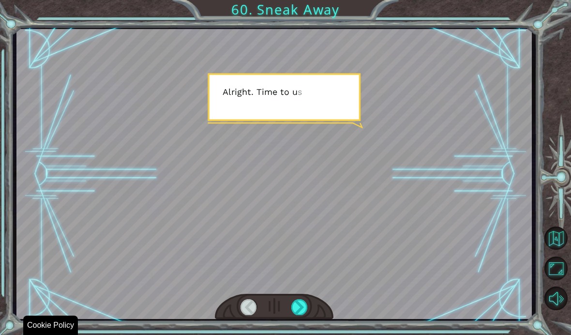
click at [300, 303] on div at bounding box center [299, 306] width 16 height 15
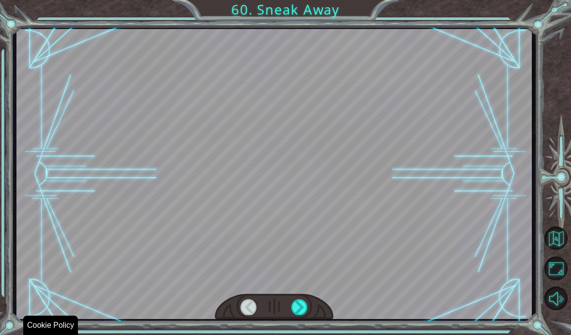
click at [301, 307] on div at bounding box center [299, 306] width 16 height 15
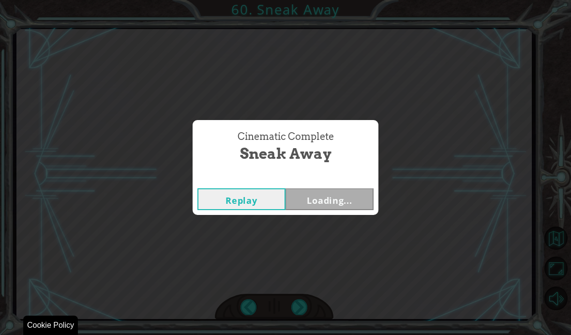
click at [299, 307] on div "Cinematic Complete Sneak Away Replay Loading..." at bounding box center [285, 167] width 571 height 335
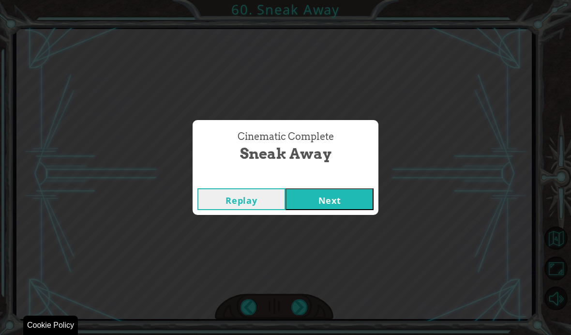
click at [343, 209] on button "Next" at bounding box center [329, 199] width 88 height 22
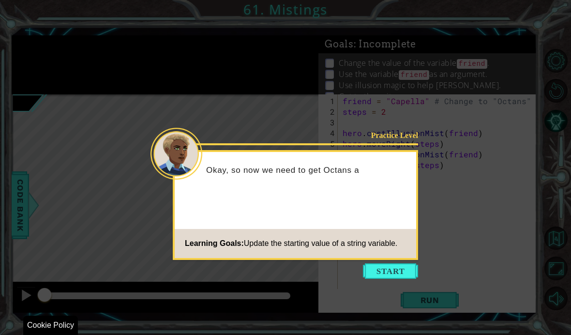
click at [384, 270] on button "Start" at bounding box center [390, 270] width 55 height 15
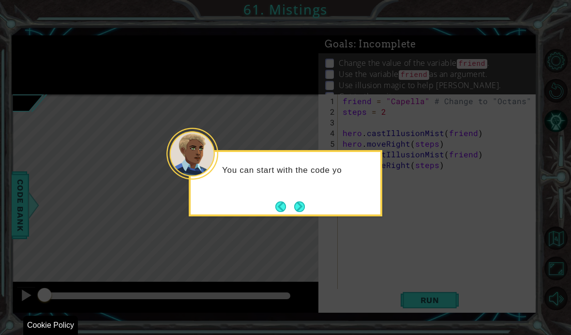
click at [298, 211] on button "Next" at bounding box center [299, 206] width 11 height 11
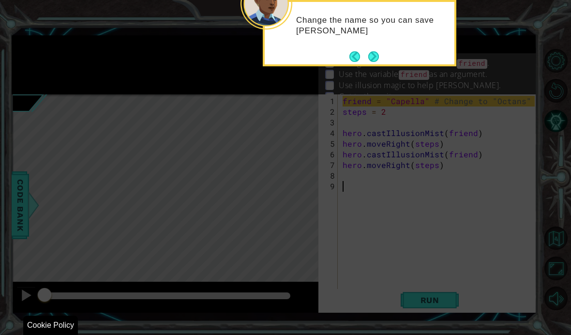
click at [368, 62] on button "Next" at bounding box center [373, 56] width 11 height 11
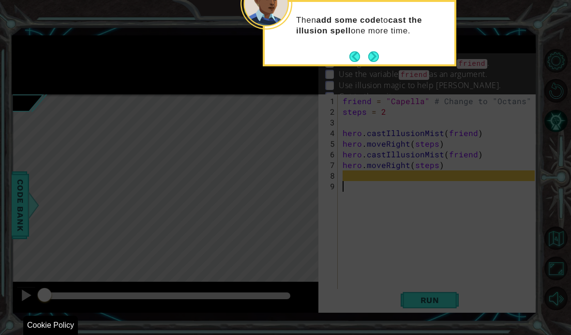
click at [371, 63] on button "Next" at bounding box center [374, 57] width 14 height 14
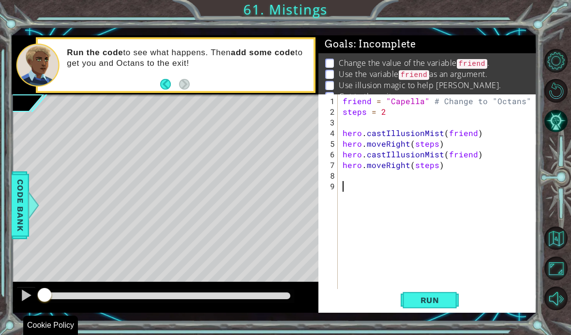
click at [423, 297] on span "Run" at bounding box center [430, 300] width 38 height 10
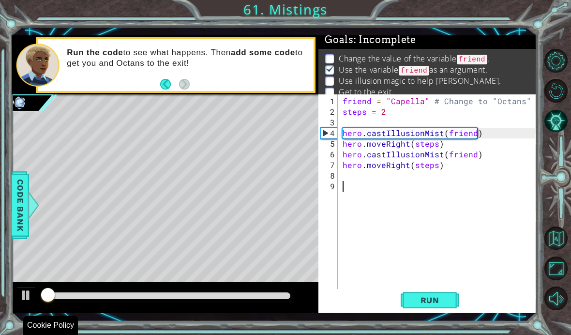
scroll to position [6, 0]
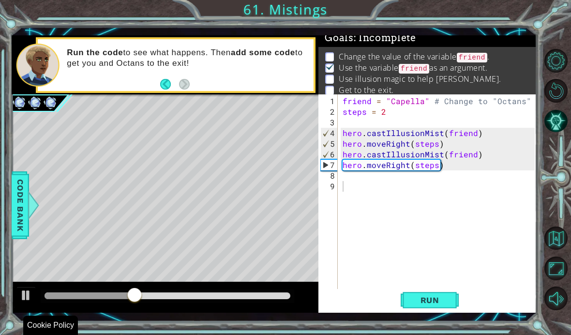
click at [420, 93] on li "Get to the exit." at bounding box center [428, 90] width 207 height 11
click at [425, 103] on div "friend = "Capella" # Change to "Octans" steps = 2 hero . castIllusionMist ( fri…" at bounding box center [439, 207] width 199 height 223
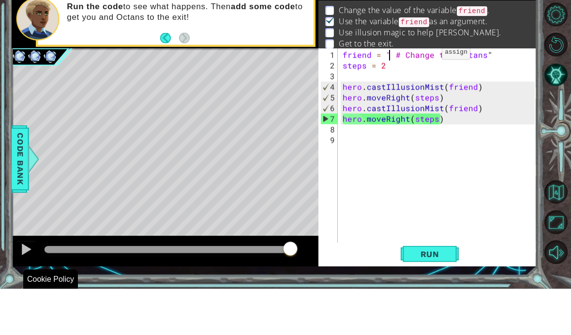
scroll to position [40, 0]
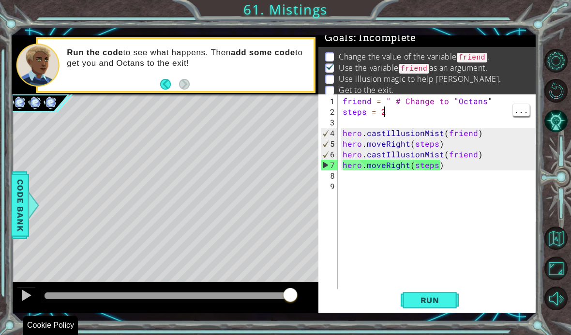
click at [499, 114] on div "friend = " # Change to " Octans " steps = 2 hero . castIllusionMist ( friend ) …" at bounding box center [439, 207] width 199 height 223
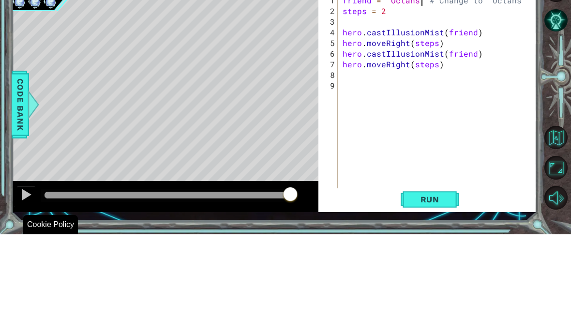
scroll to position [12, 38]
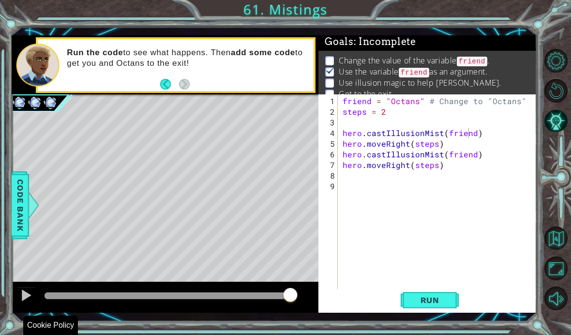
click at [441, 300] on span "Run" at bounding box center [430, 300] width 38 height 10
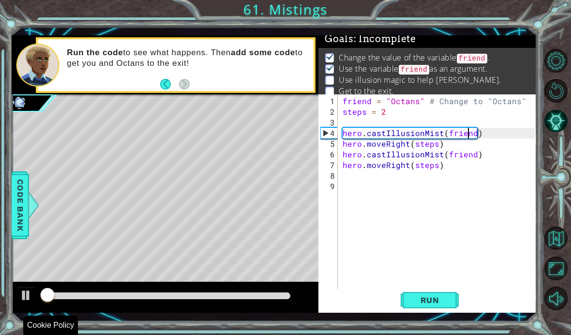
scroll to position [6, 0]
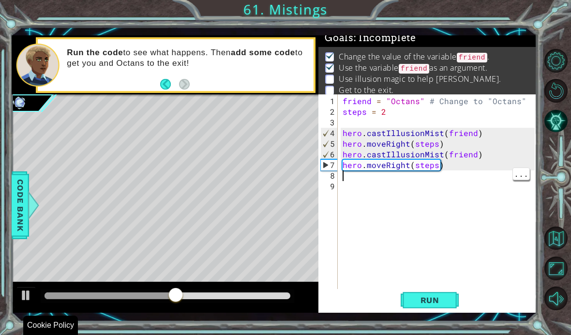
click at [360, 178] on div "friend = "Octans" # Change to "Octans" steps = 2 hero . castIllusionMist ( frie…" at bounding box center [439, 207] width 199 height 223
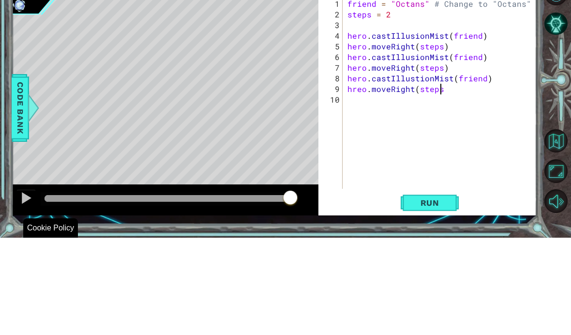
scroll to position [12, 110]
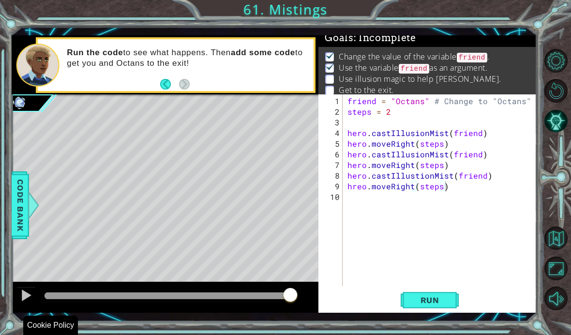
click at [428, 304] on span "Run" at bounding box center [430, 300] width 38 height 10
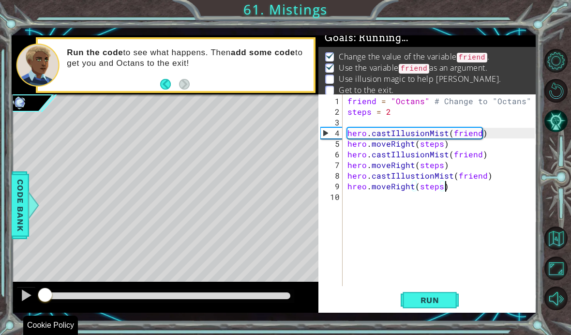
scroll to position [12, 38]
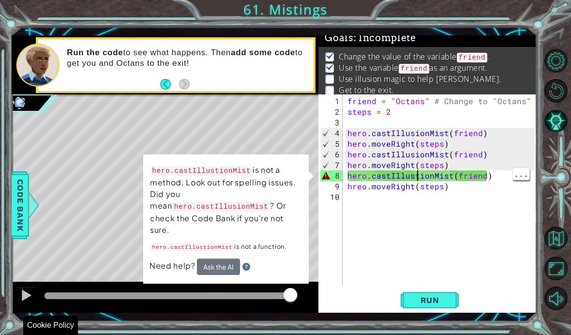
click at [416, 175] on div "friend = "Octans" # Change to "Octans" steps = 2 hero . castIllusionMist ( frie…" at bounding box center [442, 202] width 194 height 213
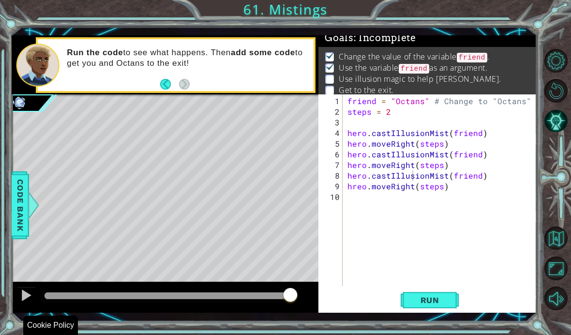
click at [438, 294] on button "Run" at bounding box center [429, 300] width 58 height 22
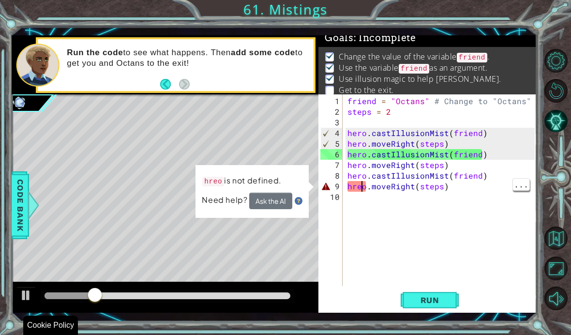
click at [353, 191] on div "friend = "Octans" # Change to "Octans" steps = 2 hero . castIllusionMist ( frie…" at bounding box center [442, 202] width 194 height 213
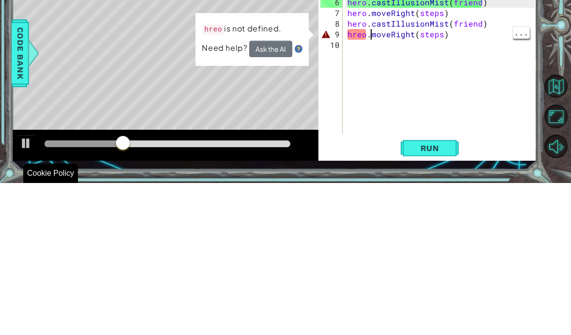
click at [368, 96] on div "friend = "Octans" # Change to "Octans" steps = 2 hero . castIllusionMist ( frie…" at bounding box center [442, 202] width 194 height 213
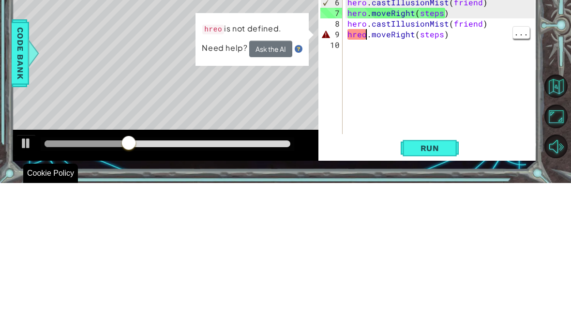
click at [368, 96] on div "friend = "Octans" # Change to "Octans" steps = 2 hero . castIllusionMist ( frie…" at bounding box center [442, 202] width 194 height 213
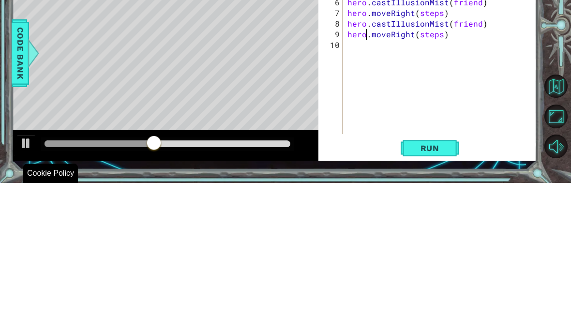
scroll to position [12, 27]
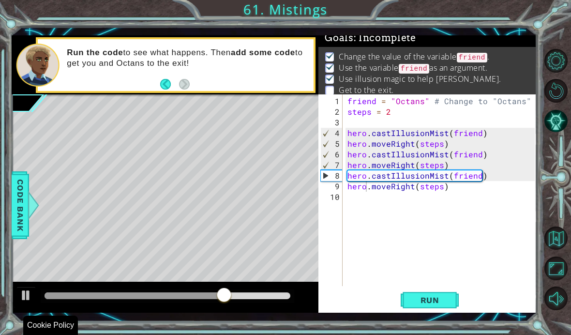
type textarea "abcde fg"
click at [454, 191] on div "friend = "Octans" # Change to "Octans" steps = 2 hero . castIllusionMist ( frie…" at bounding box center [442, 202] width 194 height 213
click at [439, 304] on span "Run" at bounding box center [430, 300] width 38 height 10
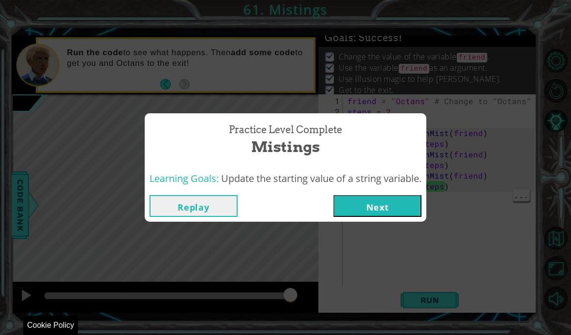
click at [387, 205] on button "Next" at bounding box center [377, 206] width 88 height 22
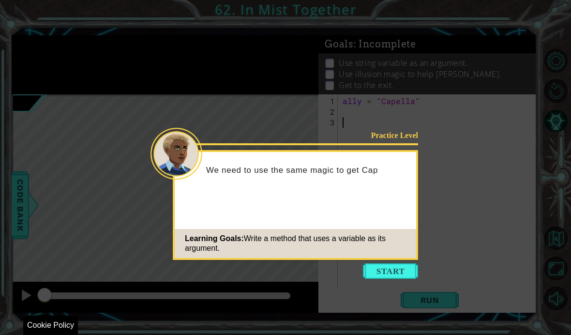
click at [388, 265] on button "Start" at bounding box center [390, 270] width 55 height 15
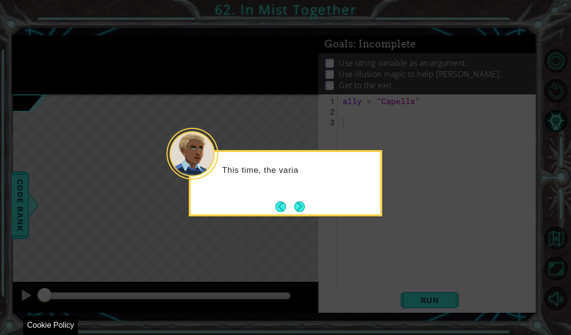
click at [300, 211] on button "Next" at bounding box center [299, 206] width 11 height 11
click at [303, 206] on button "Next" at bounding box center [299, 206] width 13 height 13
click at [303, 208] on button "Next" at bounding box center [299, 206] width 11 height 11
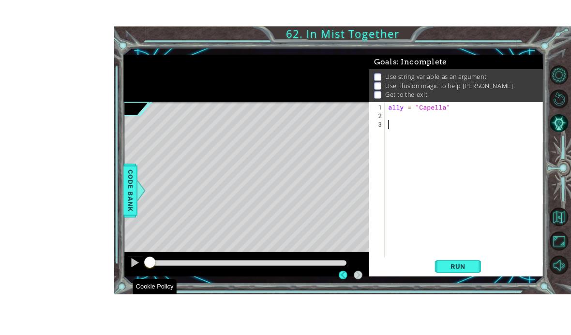
scroll to position [11, 0]
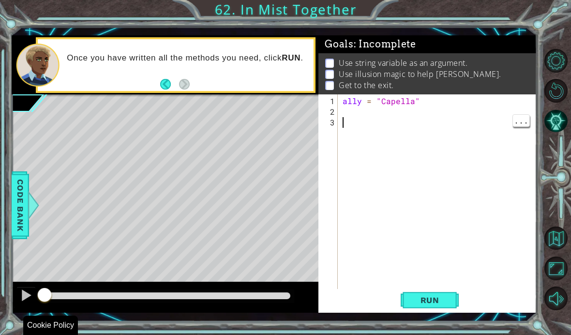
click at [375, 115] on div "ally = "Capella"" at bounding box center [439, 207] width 199 height 223
click at [357, 110] on div "ally = "Capella"" at bounding box center [439, 207] width 199 height 223
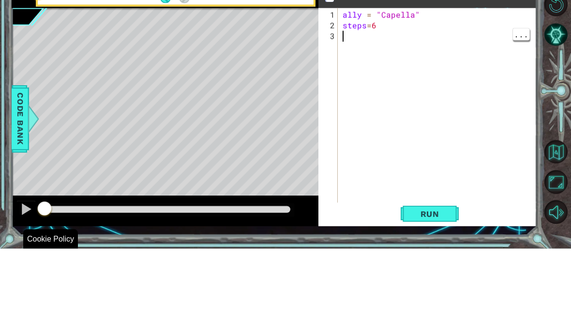
scroll to position [12, 38]
click at [397, 96] on div "ally = "Capella" steps = 6" at bounding box center [439, 207] width 199 height 223
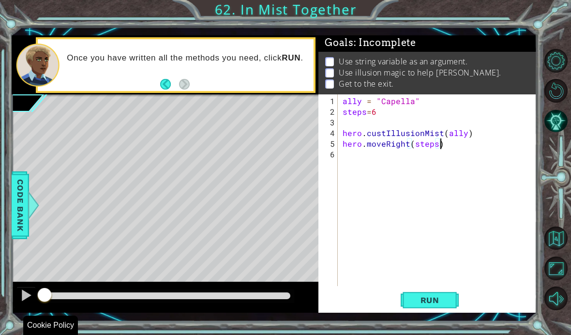
click at [437, 305] on span "Run" at bounding box center [430, 300] width 38 height 10
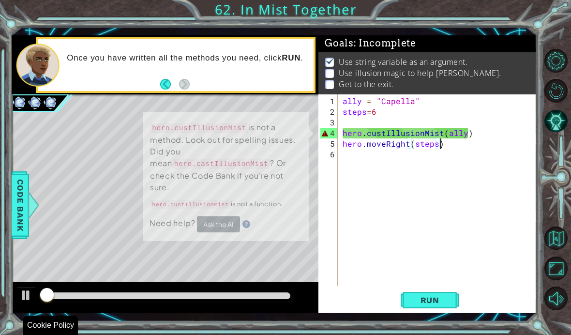
scroll to position [0, 0]
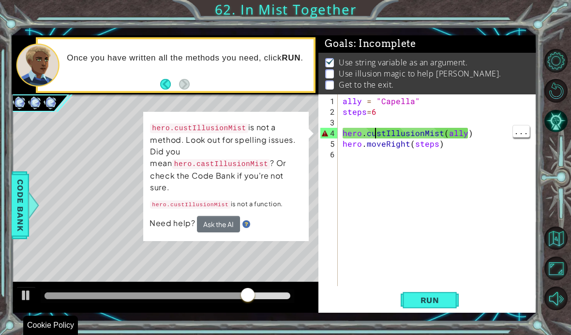
click at [376, 154] on div "ally = "Capella" steps = 6 hero . custIllusionMist ( ally ) hero . moveRight ( …" at bounding box center [439, 202] width 199 height 213
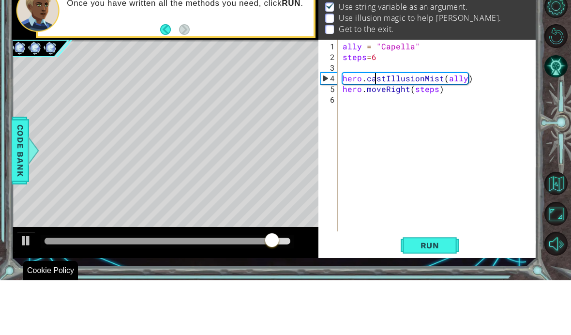
scroll to position [12, 17]
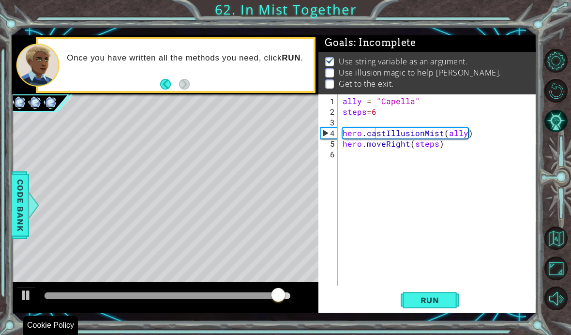
click at [431, 305] on span "Run" at bounding box center [430, 300] width 38 height 10
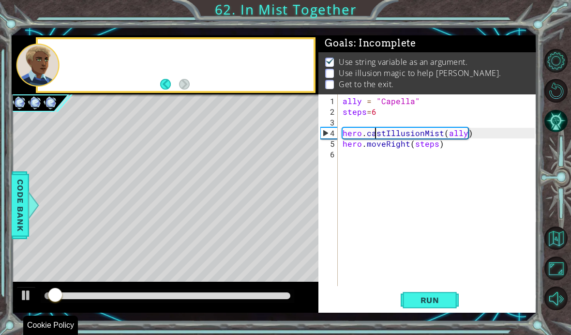
scroll to position [0, 0]
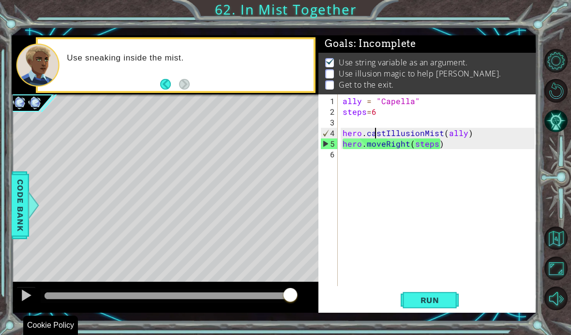
click at [411, 310] on button "Run" at bounding box center [429, 300] width 58 height 22
click at [438, 166] on div "ally = "Capella" steps = 6 hero . castIllusionMist ( ally ) hero . moveRight ( …" at bounding box center [439, 202] width 199 height 213
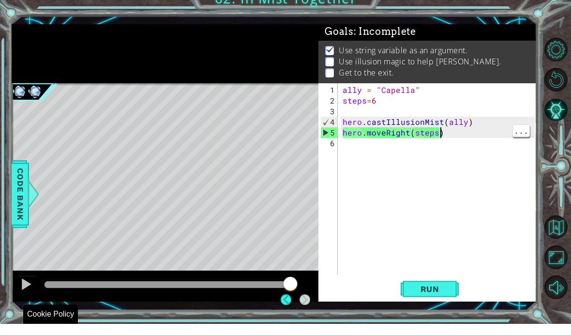
scroll to position [1, 0]
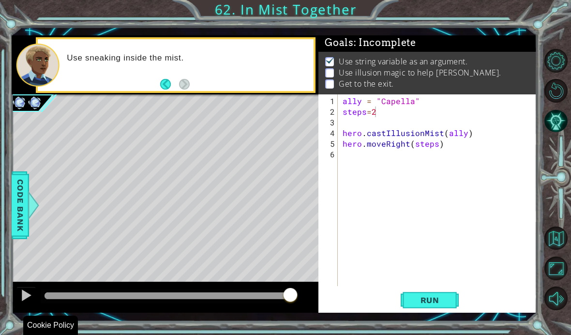
click at [445, 305] on span "Run" at bounding box center [430, 300] width 38 height 10
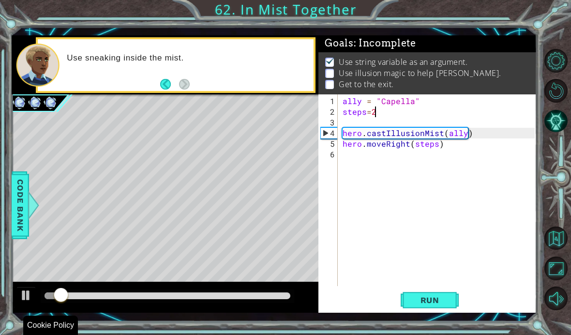
scroll to position [0, 0]
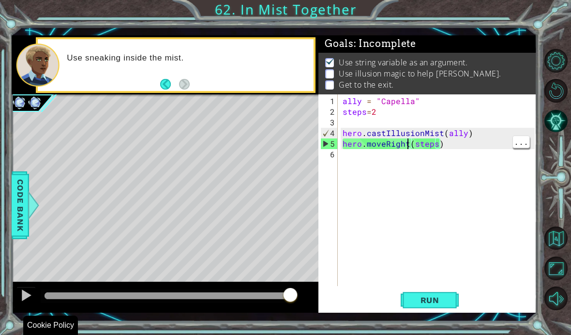
click at [404, 166] on div "ally = "Capella" steps = 2 hero . castIllusionMist ( ally ) hero . moveRight ( …" at bounding box center [439, 202] width 199 height 213
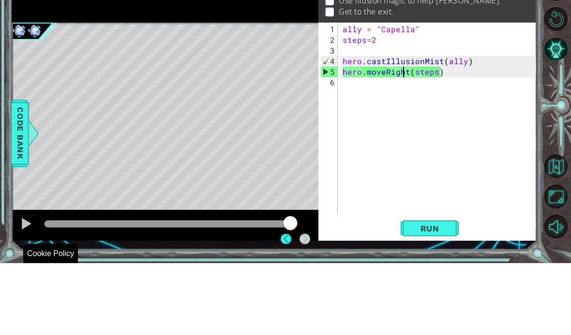
scroll to position [1, 0]
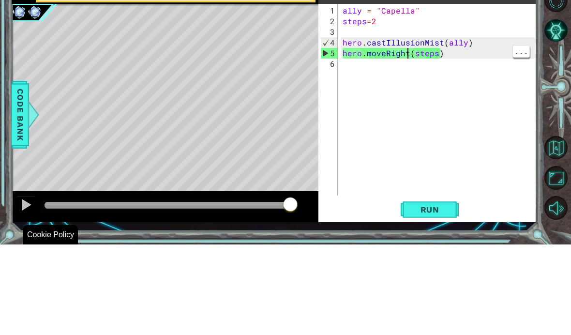
click at [407, 96] on div "ally = "Capella" steps = 2 hero . castIllusionMist ( ally ) hero . moveRight ( …" at bounding box center [439, 202] width 199 height 213
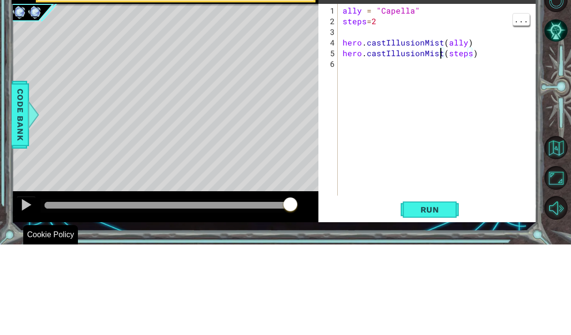
scroll to position [12, 38]
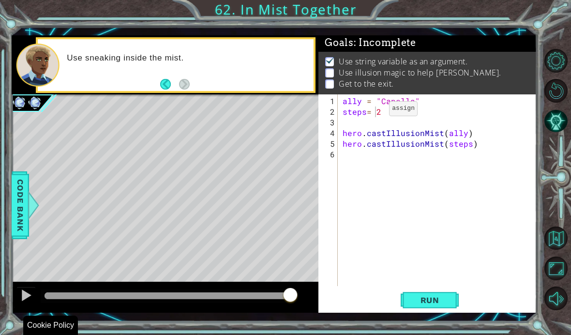
click at [445, 310] on button "Run" at bounding box center [429, 300] width 58 height 22
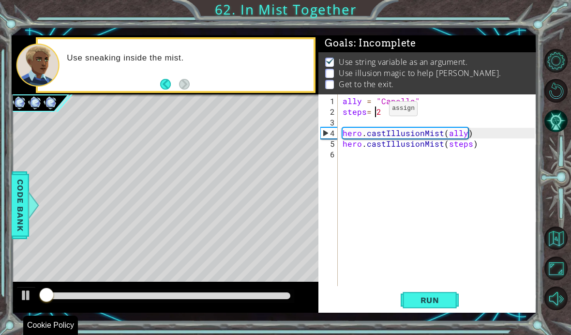
scroll to position [0, 0]
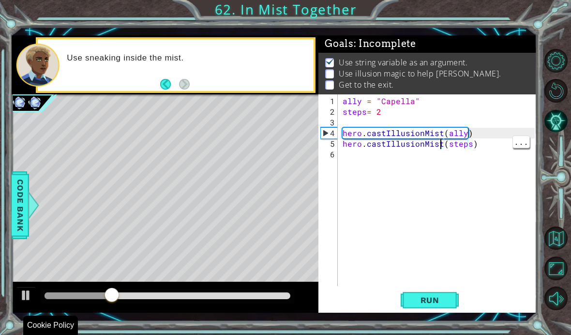
click at [441, 166] on div "ally = "Capella" steps = 2 hero . castIllusionMist ( ally ) hero . castIllusion…" at bounding box center [439, 202] width 199 height 213
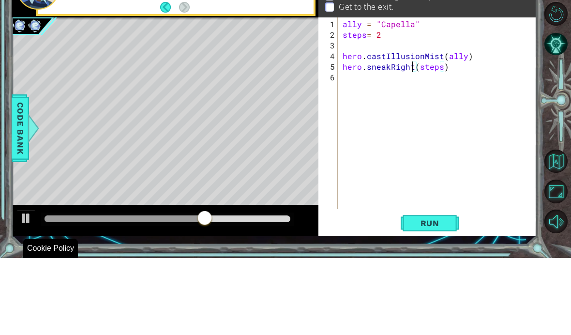
scroll to position [12, 59]
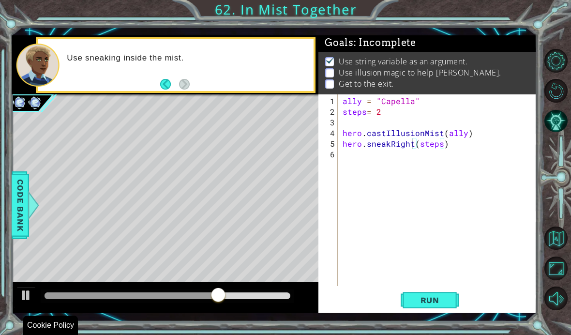
click at [431, 305] on span "Run" at bounding box center [430, 300] width 38 height 10
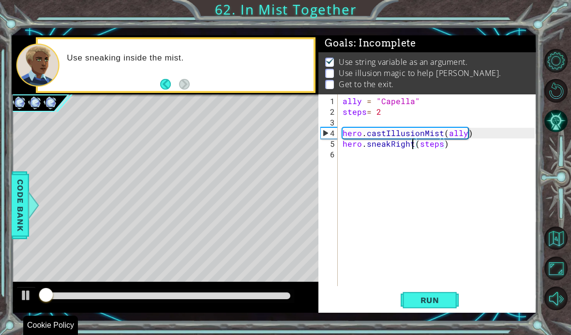
scroll to position [0, 0]
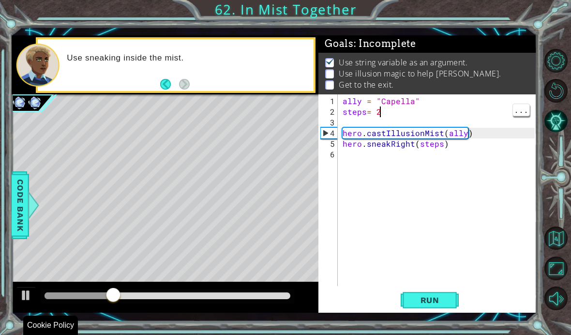
click at [392, 134] on div "ally = "Capella" steps = 2 hero . castIllusionMist ( ally ) hero . sneakRight (…" at bounding box center [439, 202] width 199 height 213
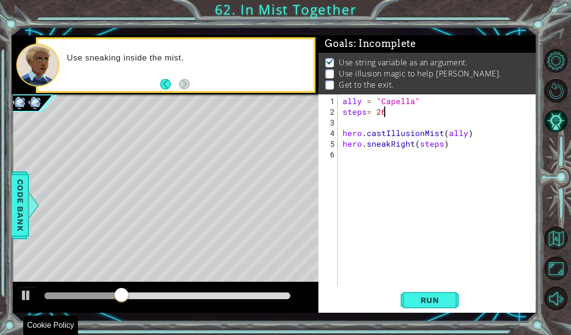
scroll to position [12, 17]
click at [434, 305] on span "Run" at bounding box center [430, 300] width 38 height 10
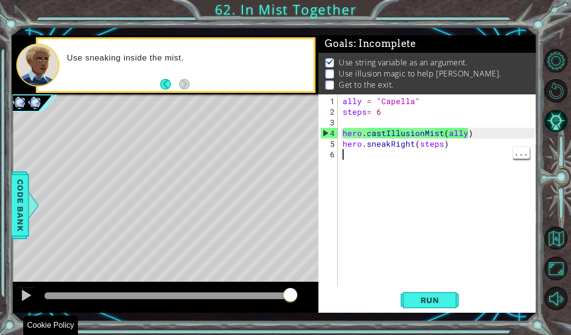
click at [364, 173] on div "ally = "Capella" steps = 6 hero . castIllusionMist ( ally ) hero . sneakRight (…" at bounding box center [439, 202] width 199 height 213
click at [397, 184] on div "ally = "Capella" steps = 6 hero . castIllusionMist ( ally ) hero . sneakRight (…" at bounding box center [439, 202] width 199 height 213
click at [392, 137] on div "ally = "Capella" steps = 6 hero . castIllusionMist ( ally ) hero . sneakRight (…" at bounding box center [439, 202] width 199 height 213
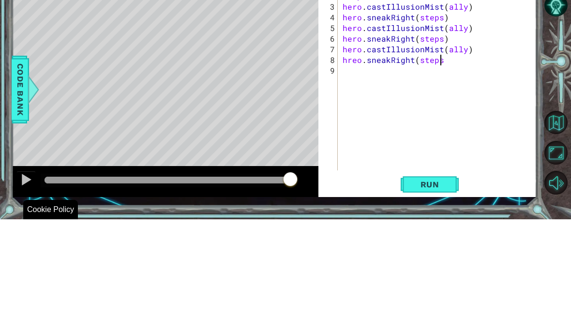
scroll to position [12, 31]
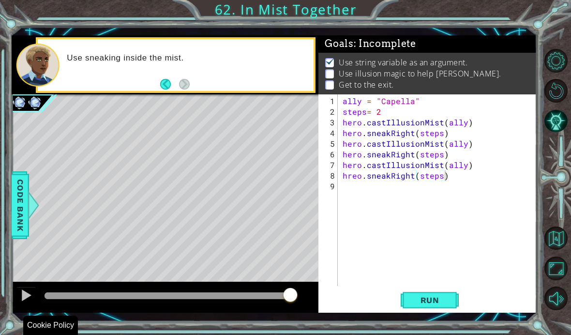
click at [451, 305] on div "ally = "Capella" steps = 2 hero . castIllusionMist ( ally ) hero . sneakRight (…" at bounding box center [439, 202] width 199 height 213
click at [444, 305] on span "Run" at bounding box center [430, 300] width 38 height 10
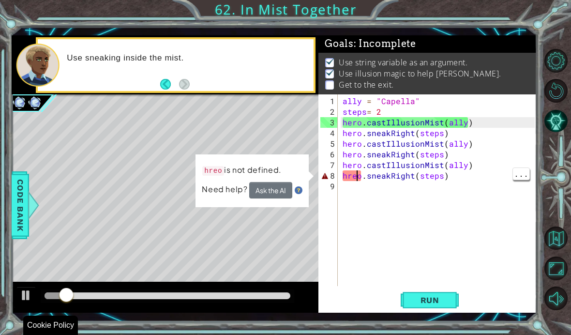
click at [356, 197] on div "ally = "Capella" steps = 2 hero . castIllusionMist ( ally ) hero . sneakRight (…" at bounding box center [439, 202] width 199 height 213
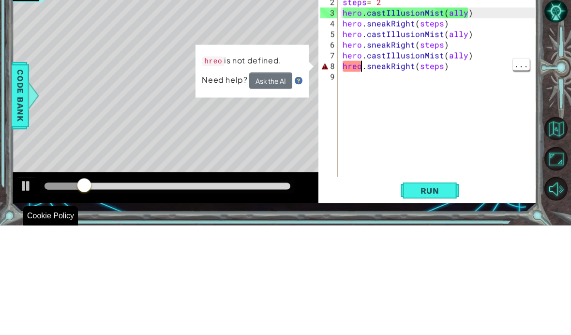
click at [363, 96] on div "ally = "Capella" steps = 2 hero . castIllusionMist ( ally ) hero . sneakRight (…" at bounding box center [439, 202] width 199 height 213
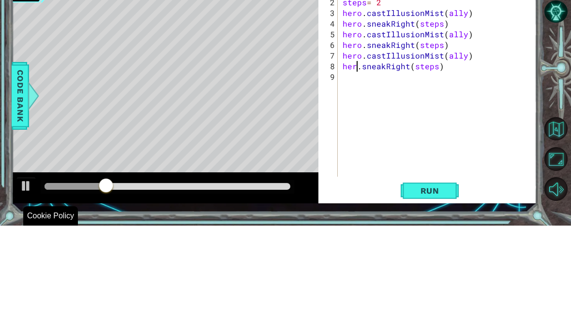
scroll to position [12, 27]
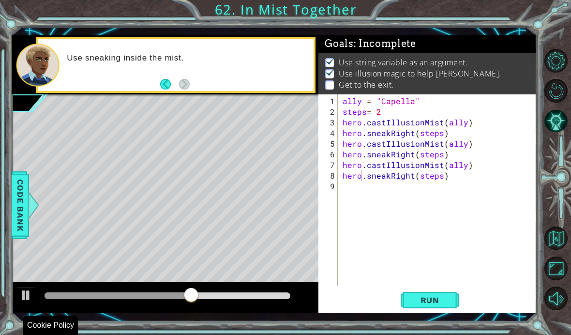
click at [441, 310] on button "Run" at bounding box center [429, 300] width 58 height 22
type textarea "abcde fg"
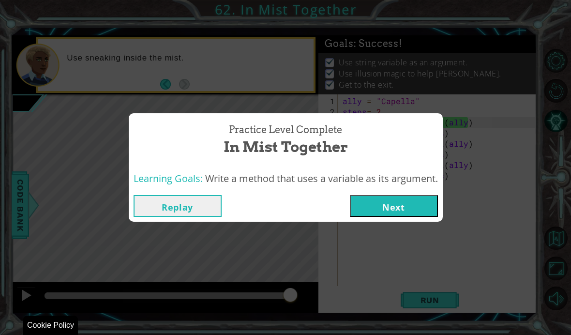
click at [399, 217] on button "Next" at bounding box center [394, 206] width 88 height 22
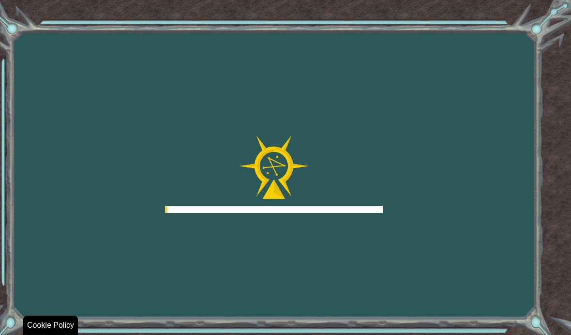
scroll to position [40, 0]
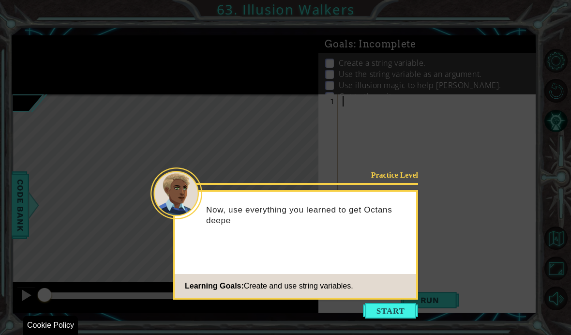
click at [371, 303] on button "Start" at bounding box center [390, 310] width 55 height 15
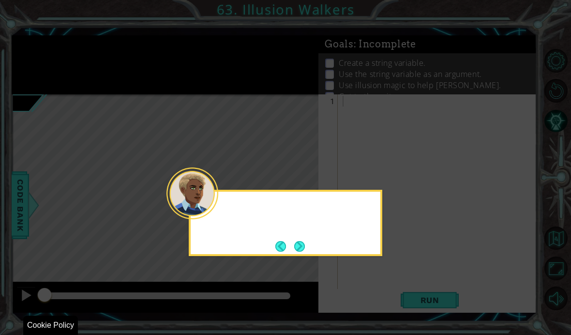
click at [393, 279] on icon at bounding box center [285, 167] width 571 height 335
click at [301, 241] on button "Next" at bounding box center [299, 246] width 11 height 11
click at [300, 240] on button "Next" at bounding box center [299, 245] width 11 height 11
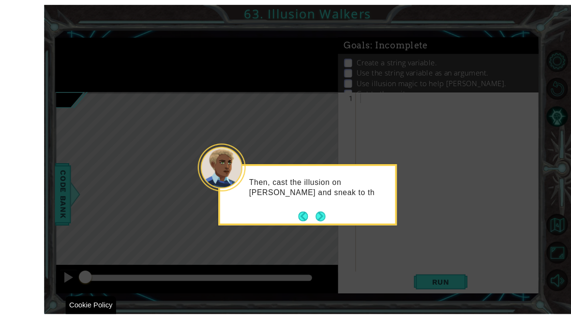
scroll to position [38, 0]
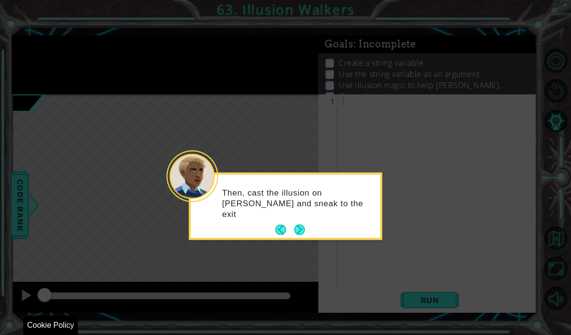
click at [287, 224] on button "Back" at bounding box center [284, 229] width 19 height 11
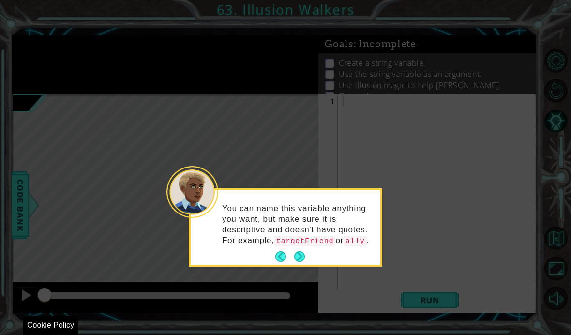
click at [294, 251] on button "Next" at bounding box center [299, 256] width 11 height 11
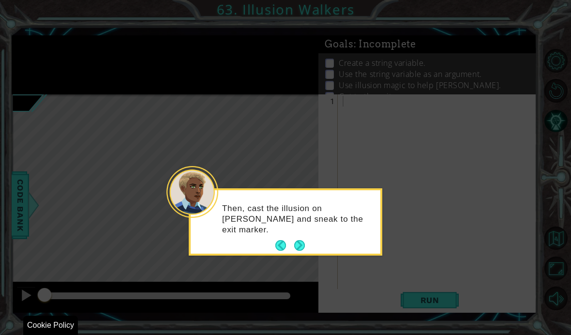
click at [297, 240] on button "Next" at bounding box center [299, 245] width 11 height 11
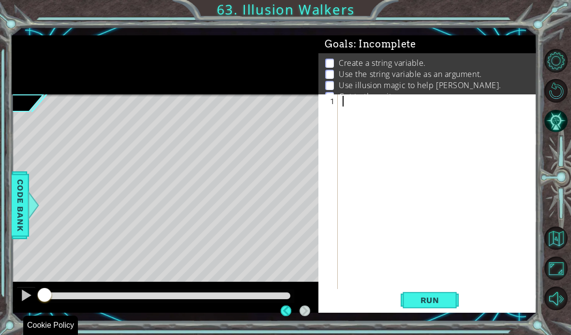
scroll to position [40, 0]
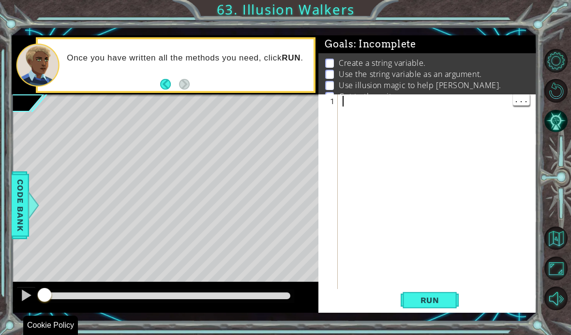
click at [348, 103] on div at bounding box center [439, 207] width 199 height 223
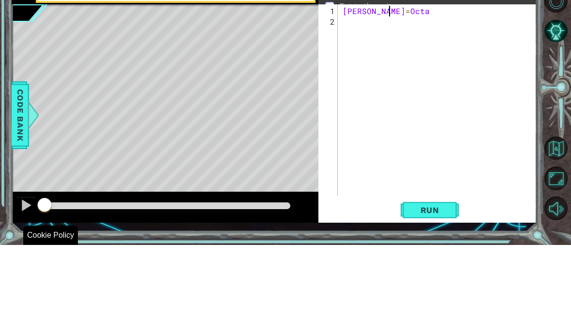
scroll to position [13, 36]
click at [377, 96] on div "[PERSON_NAME] = Octan" at bounding box center [439, 202] width 199 height 213
click at [408, 96] on div "[PERSON_NAME] = "Octan" at bounding box center [439, 202] width 199 height 213
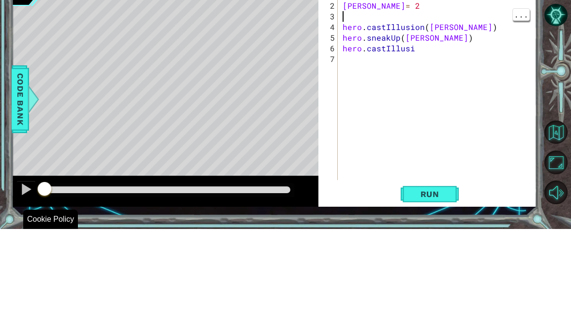
scroll to position [13, 38]
click at [420, 96] on div "[PERSON_NAME] = "Octan" [PERSON_NAME] = 2 hero . castIllusion ( [PERSON_NAME] )…" at bounding box center [439, 202] width 199 height 213
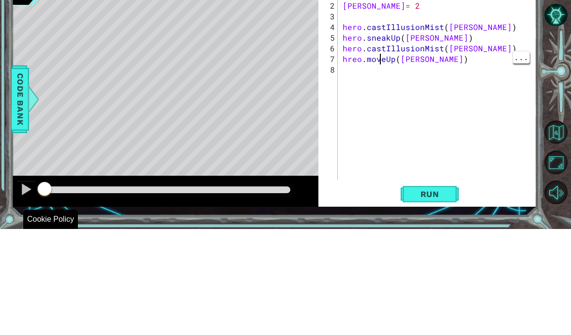
click at [380, 96] on div "[PERSON_NAME] = "Octan" [PERSON_NAME] = 2 hero . castIllusionMist ( [PERSON_NAM…" at bounding box center [439, 202] width 199 height 213
click at [382, 96] on div "[PERSON_NAME] = "Octan" [PERSON_NAME] = 2 hero . castIllusionMist ( [PERSON_NAM…" at bounding box center [439, 202] width 199 height 213
click at [352, 96] on div "[PERSON_NAME] = "Octan" [PERSON_NAME] = 2 hero . castIllusionMist ( [PERSON_NAM…" at bounding box center [439, 202] width 199 height 213
click at [358, 96] on div "[PERSON_NAME] = "Octan" [PERSON_NAME] = 2 hero . castIllusionMist ( [PERSON_NAM…" at bounding box center [439, 202] width 199 height 213
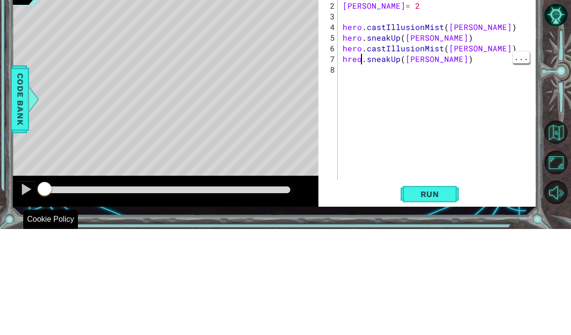
click at [363, 96] on div "[PERSON_NAME] = "Octan" [PERSON_NAME] = 2 hero . castIllusionMist ( [PERSON_NAM…" at bounding box center [439, 202] width 199 height 213
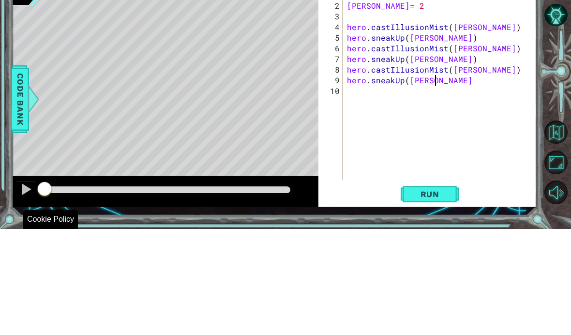
scroll to position [13, 17]
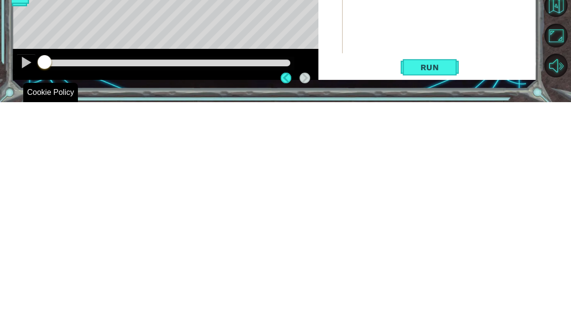
click at [439, 289] on button "Run" at bounding box center [429, 300] width 58 height 22
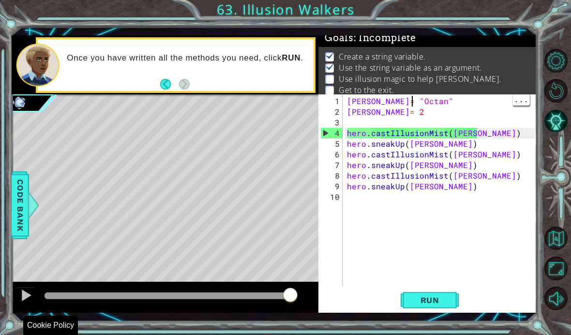
click at [407, 106] on div "[PERSON_NAME] = "Octan" [PERSON_NAME] = 2 hero . castIllusionMist ( [PERSON_NAM…" at bounding box center [442, 202] width 194 height 213
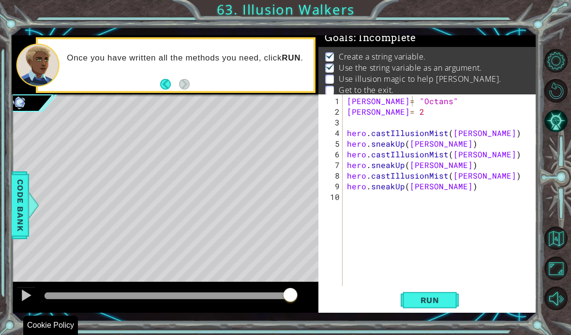
click at [439, 307] on button "Run" at bounding box center [429, 300] width 58 height 22
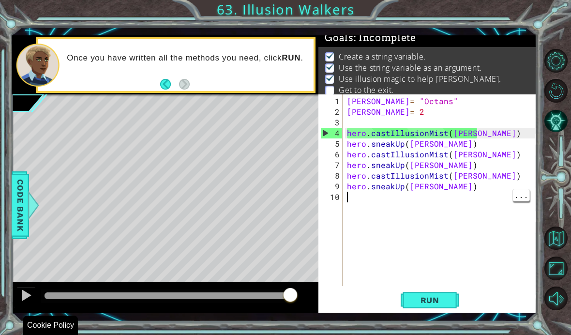
click at [367, 200] on div "[PERSON_NAME] = "Octans" [PERSON_NAME] = 2 hero . castIllusionMist ( [PERSON_NA…" at bounding box center [442, 202] width 194 height 213
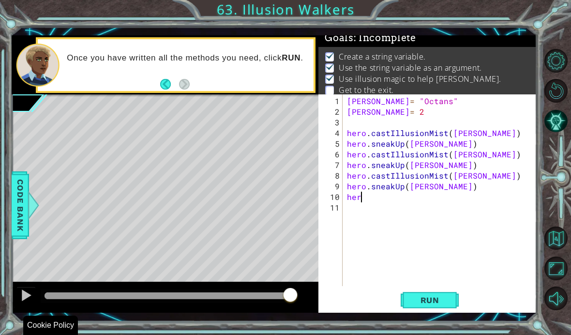
scroll to position [13, 27]
click at [376, 202] on div "[PERSON_NAME] = "Octans" [PERSON_NAME] = 2 hero . castIllusionMist ( [PERSON_NA…" at bounding box center [442, 202] width 194 height 213
click at [383, 196] on div "[PERSON_NAME] = "Octans" [PERSON_NAME] = 2 hero . castIllusionMist ( [PERSON_NA…" at bounding box center [442, 202] width 194 height 213
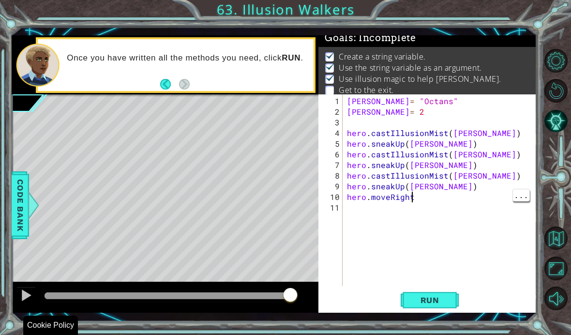
click at [421, 197] on div "[PERSON_NAME] = "Octans" [PERSON_NAME] = 2 hero . castIllusionMist ( [PERSON_NA…" at bounding box center [442, 202] width 194 height 213
click at [438, 300] on span "Run" at bounding box center [430, 300] width 38 height 10
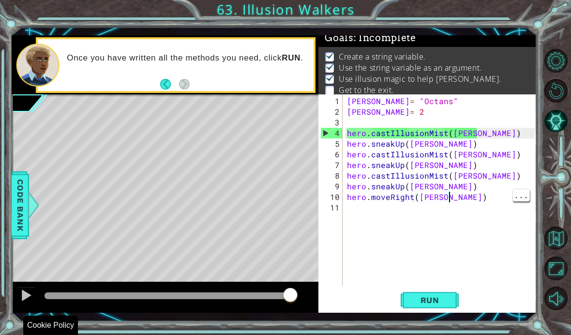
click at [448, 189] on div "[PERSON_NAME] = "Octans" [PERSON_NAME] = 2 hero . castIllusionMist ( [PERSON_NA…" at bounding box center [442, 202] width 194 height 213
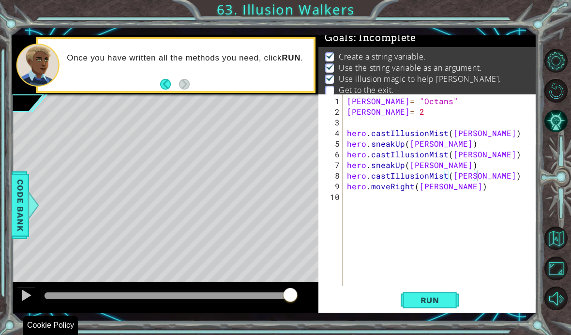
click at [440, 294] on button "Run" at bounding box center [429, 300] width 58 height 22
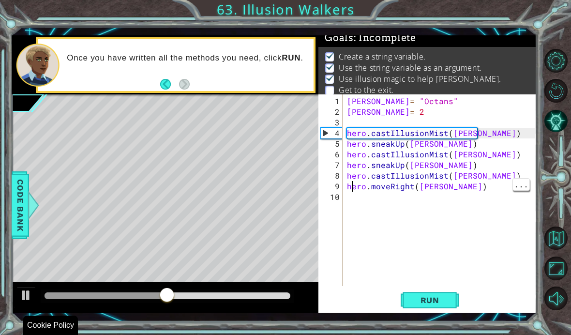
click at [459, 190] on div "[PERSON_NAME] = "Octans" [PERSON_NAME] = 2 hero . castIllusionMist ( [PERSON_NA…" at bounding box center [442, 202] width 194 height 213
click at [350, 182] on div "[PERSON_NAME] = "Octans" [PERSON_NAME] = 2 hero . castIllusionMist ( [PERSON_NA…" at bounding box center [442, 202] width 194 height 213
click at [349, 187] on div "[PERSON_NAME] = "Octans" [PERSON_NAME] = 2 hero . castIllusionMist ( [PERSON_NA…" at bounding box center [442, 202] width 194 height 213
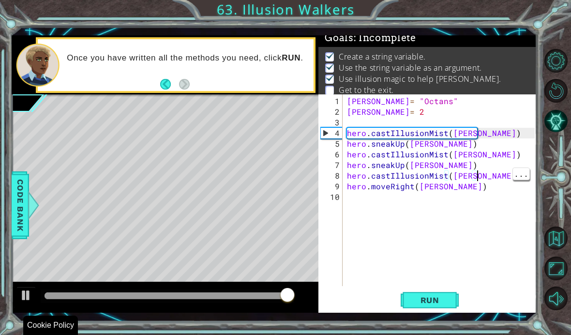
click at [493, 177] on div "[PERSON_NAME] = "Octans" [PERSON_NAME] = 2 hero . castIllusionMist ( [PERSON_NA…" at bounding box center [442, 202] width 194 height 213
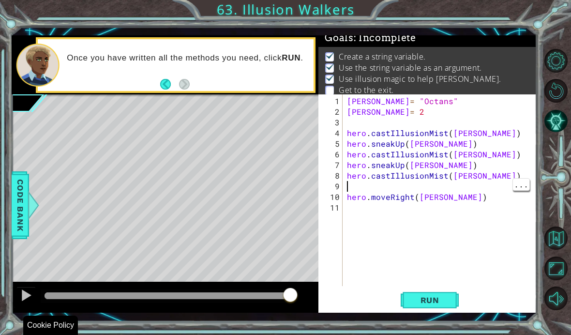
click at [358, 182] on div "[PERSON_NAME] = "Octans" [PERSON_NAME] = 2 hero . castIllusionMist ( [PERSON_NA…" at bounding box center [442, 202] width 194 height 213
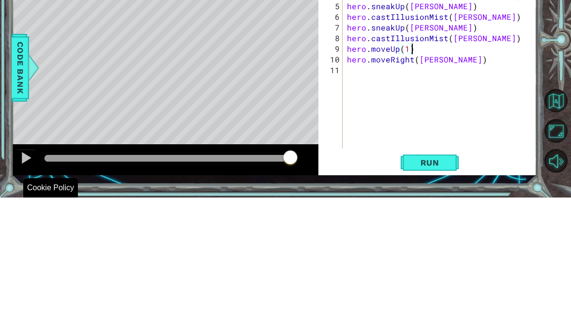
click at [458, 96] on div "[PERSON_NAME] = "Octans" [PERSON_NAME] = 2 hero . castIllusionMist ( [PERSON_NA…" at bounding box center [442, 202] width 194 height 213
click at [444, 96] on div "[PERSON_NAME] = "Octans" [PERSON_NAME] = 2 hero . castIllusionMist ( [PERSON_NA…" at bounding box center [442, 202] width 194 height 213
click at [421, 96] on div "[PERSON_NAME] = "Octans" [PERSON_NAME] = 2 hero . castIllusionMist ( [PERSON_NA…" at bounding box center [442, 202] width 194 height 213
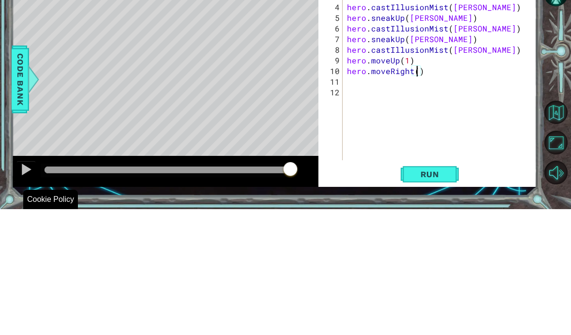
scroll to position [13, 17]
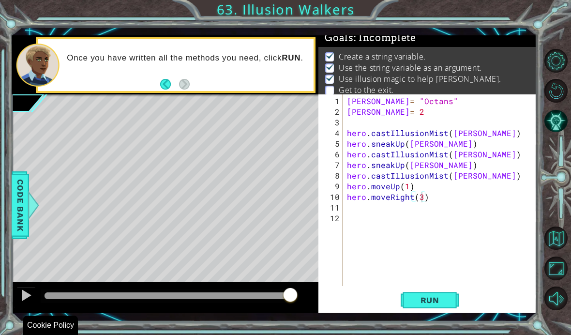
click at [441, 300] on span "Run" at bounding box center [430, 300] width 38 height 10
type textarea "abcde fg"
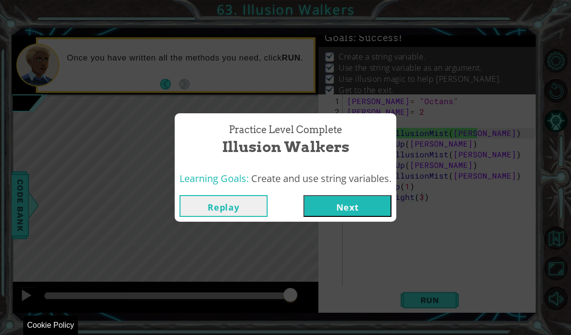
click at [373, 215] on button "Next" at bounding box center [347, 206] width 88 height 22
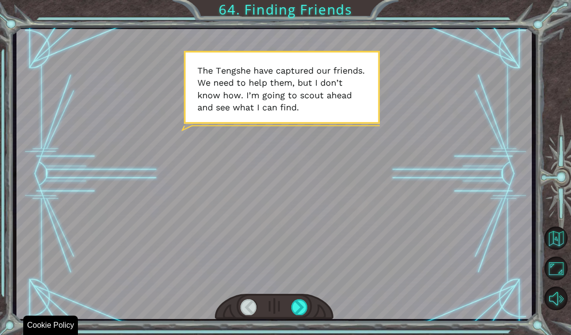
click at [301, 334] on html "Cookie Policy CodeCombat uses a few essential and non-essential cookies. Privac…" at bounding box center [285, 167] width 571 height 335
click at [306, 334] on html "Cookie Policy CodeCombat uses a few essential and non-essential cookies. Privac…" at bounding box center [285, 167] width 571 height 335
click at [304, 334] on html "Cookie Policy CodeCombat uses a few essential and non-essential cookies. Privac…" at bounding box center [285, 167] width 571 height 335
click at [298, 334] on html "Cookie Policy CodeCombat uses a few essential and non-essential cookies. Privac…" at bounding box center [285, 167] width 571 height 335
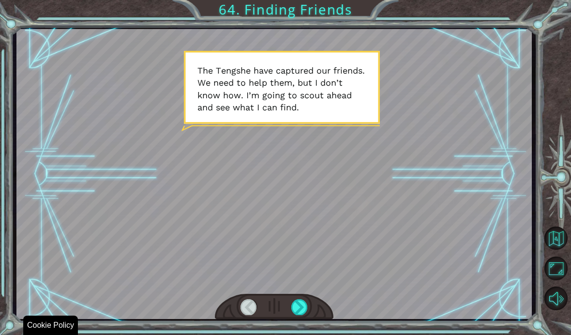
click at [296, 334] on html "Cookie Policy CodeCombat uses a few essential and non-essential cookies. Privac…" at bounding box center [285, 167] width 571 height 335
click at [302, 334] on html "Cookie Policy CodeCombat uses a few essential and non-essential cookies. Privac…" at bounding box center [285, 167] width 571 height 335
click at [301, 334] on html "Cookie Policy CodeCombat uses a few essential and non-essential cookies. Privac…" at bounding box center [285, 167] width 571 height 335
click at [300, 334] on html "Cookie Policy CodeCombat uses a few essential and non-essential cookies. Privac…" at bounding box center [285, 167] width 571 height 335
click at [297, 334] on html "Cookie Policy CodeCombat uses a few essential and non-essential cookies. Privac…" at bounding box center [285, 167] width 571 height 335
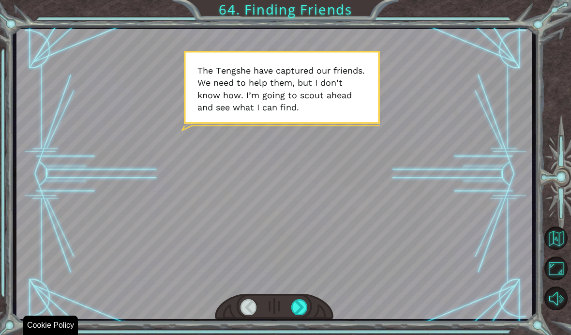
click at [299, 334] on html "Cookie Policy CodeCombat uses a few essential and non-essential cookies. Privac…" at bounding box center [285, 167] width 571 height 335
click at [302, 334] on html "Cookie Policy CodeCombat uses a few essential and non-essential cookies. Privac…" at bounding box center [285, 167] width 571 height 335
click at [303, 334] on html "Cookie Policy CodeCombat uses a few essential and non-essential cookies. Privac…" at bounding box center [285, 167] width 571 height 335
click at [297, 334] on html "Cookie Policy CodeCombat uses a few essential and non-essential cookies. Privac…" at bounding box center [285, 167] width 571 height 335
click at [304, 334] on html "Cookie Policy CodeCombat uses a few essential and non-essential cookies. Privac…" at bounding box center [285, 167] width 571 height 335
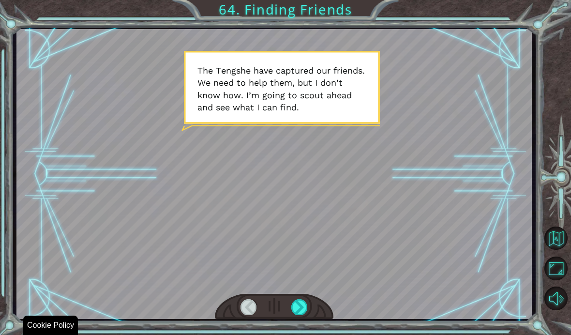
click at [305, 334] on html "Cookie Policy CodeCombat uses a few essential and non-essential cookies. Privac…" at bounding box center [285, 167] width 571 height 335
click at [301, 334] on html "Cookie Policy CodeCombat uses a few essential and non-essential cookies. Privac…" at bounding box center [285, 167] width 571 height 335
click at [300, 334] on html "Cookie Policy CodeCombat uses a few essential and non-essential cookies. Privac…" at bounding box center [285, 167] width 571 height 335
click at [301, 334] on html "Cookie Policy CodeCombat uses a few essential and non-essential cookies. Privac…" at bounding box center [285, 167] width 571 height 335
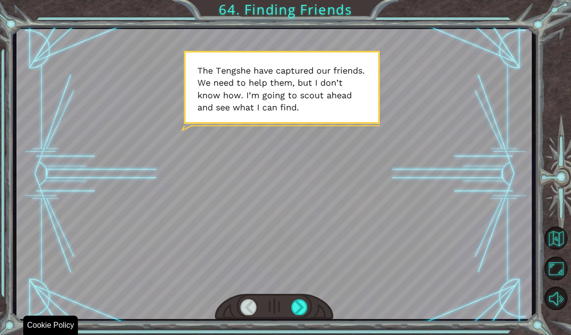
click at [303, 334] on html "Cookie Policy CodeCombat uses a few essential and non-essential cookies. Privac…" at bounding box center [285, 167] width 571 height 335
click at [305, 334] on html "Cookie Policy CodeCombat uses a few essential and non-essential cookies. Privac…" at bounding box center [285, 167] width 571 height 335
click at [303, 334] on html "Cookie Policy CodeCombat uses a few essential and non-essential cookies. Privac…" at bounding box center [285, 167] width 571 height 335
click at [304, 334] on html "Cookie Policy CodeCombat uses a few essential and non-essential cookies. Privac…" at bounding box center [285, 167] width 571 height 335
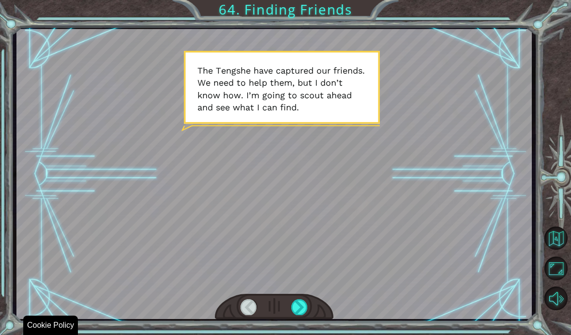
click at [304, 334] on html "Cookie Policy CodeCombat uses a few essential and non-essential cookies. Privac…" at bounding box center [285, 167] width 571 height 335
click at [299, 334] on html "Cookie Policy CodeCombat uses a few essential and non-essential cookies. Privac…" at bounding box center [285, 167] width 571 height 335
click at [294, 334] on html "Cookie Policy CodeCombat uses a few essential and non-essential cookies. Privac…" at bounding box center [285, 167] width 571 height 335
click at [299, 334] on html "Cookie Policy CodeCombat uses a few essential and non-essential cookies. Privac…" at bounding box center [285, 167] width 571 height 335
click at [302, 334] on html "Cookie Policy CodeCombat uses a few essential and non-essential cookies. Privac…" at bounding box center [285, 167] width 571 height 335
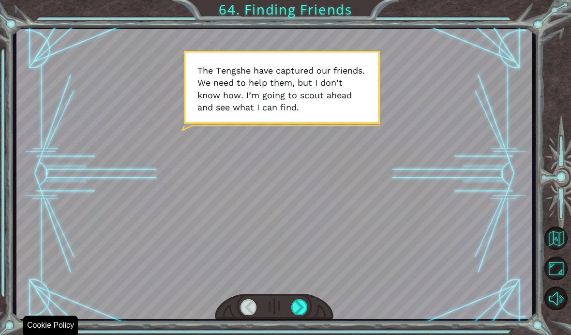
click at [296, 334] on div "Temporary Text T h e T e n g s h e h a v e c a p t u r e d o u r f r i e n d s …" at bounding box center [285, 167] width 571 height 335
click at [300, 334] on html "Cookie Policy CodeCombat uses a few essential and non-essential cookies. Privac…" at bounding box center [285, 167] width 571 height 335
click at [302, 334] on html "Cookie Policy CodeCombat uses a few essential and non-essential cookies. Privac…" at bounding box center [285, 167] width 571 height 335
click at [303, 334] on html "Cookie Policy CodeCombat uses a few essential and non-essential cookies. Privac…" at bounding box center [285, 167] width 571 height 335
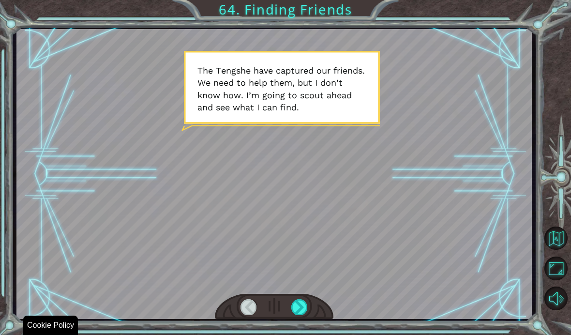
click at [304, 334] on html "Cookie Policy CodeCombat uses a few essential and non-essential cookies. Privac…" at bounding box center [285, 167] width 571 height 335
click at [301, 334] on html "Cookie Policy CodeCombat uses a few essential and non-essential cookies. Privac…" at bounding box center [285, 167] width 571 height 335
click at [303, 334] on html "Cookie Policy CodeCombat uses a few essential and non-essential cookies. Privac…" at bounding box center [285, 167] width 571 height 335
click at [305, 334] on html "Cookie Policy CodeCombat uses a few essential and non-essential cookies. Privac…" at bounding box center [285, 167] width 571 height 335
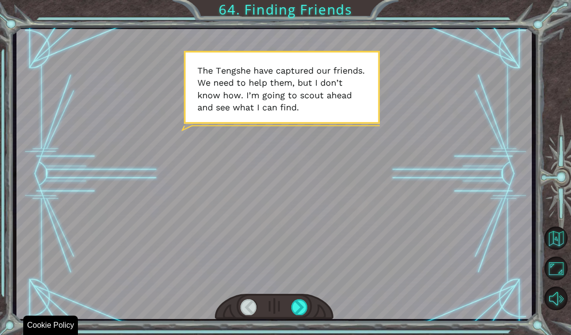
click at [304, 334] on html "Cookie Policy CodeCombat uses a few essential and non-essential cookies. Privac…" at bounding box center [285, 167] width 571 height 335
click at [306, 334] on html "Cookie Policy CodeCombat uses a few essential and non-essential cookies. Privac…" at bounding box center [285, 167] width 571 height 335
click at [303, 334] on html "Cookie Policy CodeCombat uses a few essential and non-essential cookies. Privac…" at bounding box center [285, 167] width 571 height 335
click at [302, 334] on html "Cookie Policy CodeCombat uses a few essential and non-essential cookies. Privac…" at bounding box center [285, 167] width 571 height 335
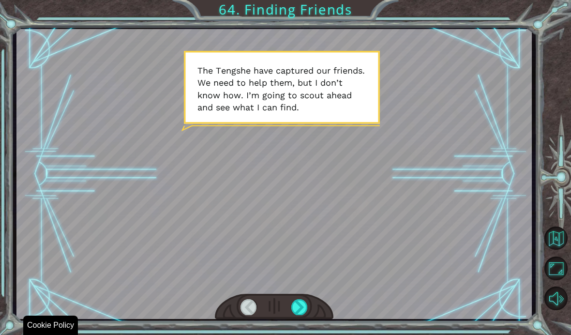
click at [305, 334] on html "Cookie Policy CodeCombat uses a few essential and non-essential cookies. Privac…" at bounding box center [285, 167] width 571 height 335
click at [300, 334] on html "Cookie Policy CodeCombat uses a few essential and non-essential cookies. Privac…" at bounding box center [285, 167] width 571 height 335
click at [299, 334] on html "Cookie Policy CodeCombat uses a few essential and non-essential cookies. Privac…" at bounding box center [285, 167] width 571 height 335
click at [300, 334] on html "Cookie Policy CodeCombat uses a few essential and non-essential cookies. Privac…" at bounding box center [285, 167] width 571 height 335
click at [304, 334] on html "Cookie Policy CodeCombat uses a few essential and non-essential cookies. Privac…" at bounding box center [285, 167] width 571 height 335
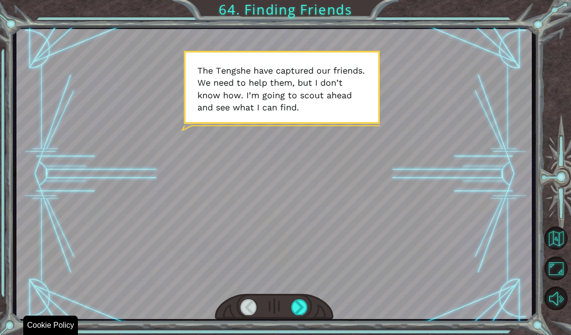
click at [303, 334] on html "Cookie Policy CodeCombat uses a few essential and non-essential cookies. Privac…" at bounding box center [285, 167] width 571 height 335
click at [302, 334] on html "Cookie Policy CodeCombat uses a few essential and non-essential cookies. Privac…" at bounding box center [285, 167] width 571 height 335
click at [303, 334] on html "Cookie Policy CodeCombat uses a few essential and non-essential cookies. Privac…" at bounding box center [285, 167] width 571 height 335
click at [305, 334] on html "Cookie Policy CodeCombat uses a few essential and non-essential cookies. Privac…" at bounding box center [285, 167] width 571 height 335
click at [304, 334] on html "Cookie Policy CodeCombat uses a few essential and non-essential cookies. Privac…" at bounding box center [285, 167] width 571 height 335
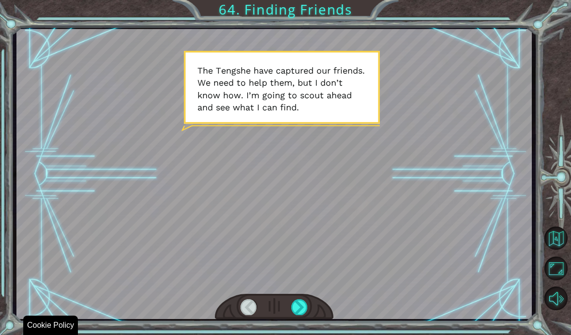
click at [305, 334] on html "Cookie Policy CodeCombat uses a few essential and non-essential cookies. Privac…" at bounding box center [285, 167] width 571 height 335
click at [310, 334] on html "Cookie Policy CodeCombat uses a few essential and non-essential cookies. Privac…" at bounding box center [285, 167] width 571 height 335
click at [312, 334] on html "Cookie Policy CodeCombat uses a few essential and non-essential cookies. Privac…" at bounding box center [285, 167] width 571 height 335
click at [305, 334] on html "Cookie Policy CodeCombat uses a few essential and non-essential cookies. Privac…" at bounding box center [285, 167] width 571 height 335
click at [301, 334] on html "Cookie Policy CodeCombat uses a few essential and non-essential cookies. Privac…" at bounding box center [285, 167] width 571 height 335
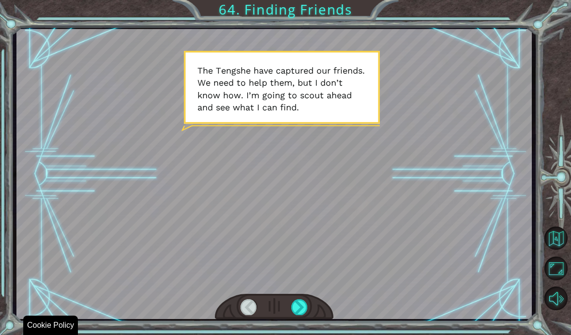
click at [302, 334] on html "Cookie Policy CodeCombat uses a few essential and non-essential cookies. Privac…" at bounding box center [285, 167] width 571 height 335
click at [304, 334] on html "Cookie Policy CodeCombat uses a few essential and non-essential cookies. Privac…" at bounding box center [285, 167] width 571 height 335
click at [300, 334] on html "Cookie Policy CodeCombat uses a few essential and non-essential cookies. Privac…" at bounding box center [285, 167] width 571 height 335
